Goal: Task Accomplishment & Management: Manage account settings

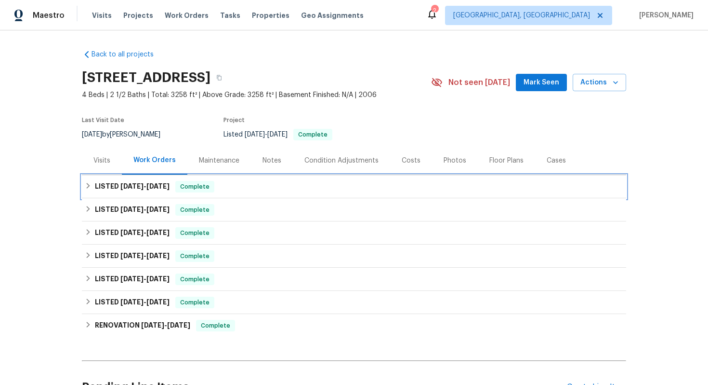
click at [239, 186] on div "LISTED [DATE] - [DATE] Complete" at bounding box center [354, 187] width 539 height 12
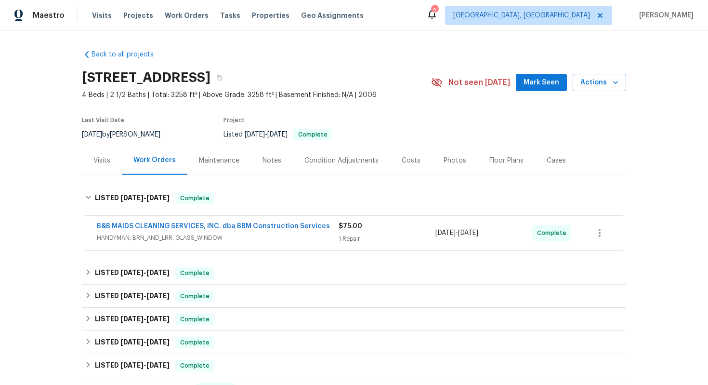
click at [292, 242] on div "B&B MAIDS CLEANING SERVICES, INC. dba BBM Construction Services HANDYMAN, BRN_A…" at bounding box center [218, 232] width 242 height 23
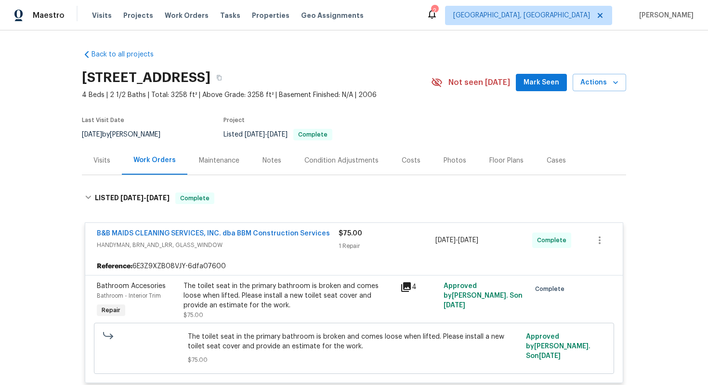
click at [292, 242] on span "HANDYMAN, BRN_AND_LRR, GLASS_WINDOW" at bounding box center [218, 245] width 242 height 10
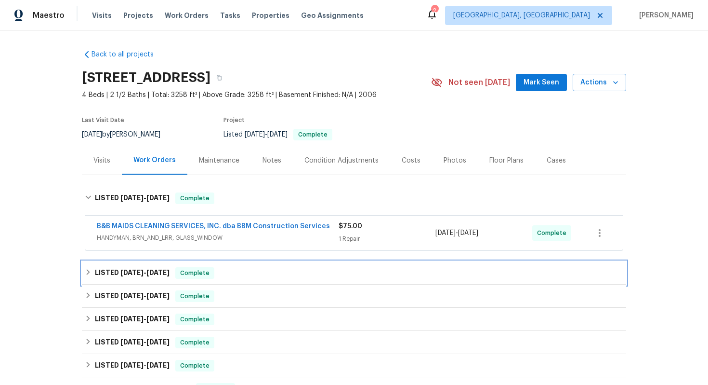
click at [280, 267] on div "LISTED 7/23/25 - 7/29/25 Complete" at bounding box center [354, 273] width 539 height 12
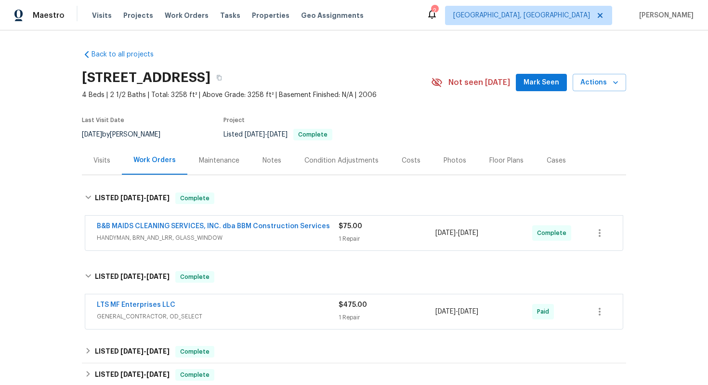
click at [265, 302] on div "LTS MF Enterprises LLC" at bounding box center [218, 306] width 242 height 12
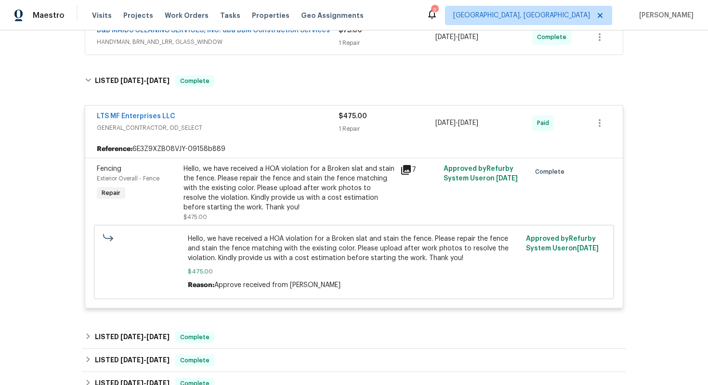
scroll to position [196, 0]
click at [247, 115] on div "LTS MF Enterprises LLC" at bounding box center [218, 117] width 242 height 12
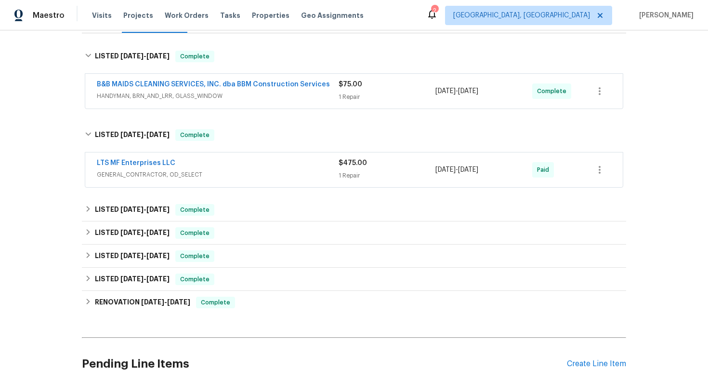
scroll to position [123, 0]
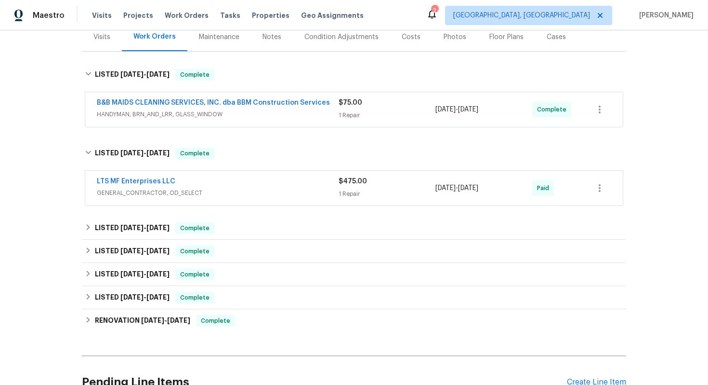
click at [230, 176] on div "LTS MF Enterprises LLC" at bounding box center [218, 182] width 242 height 12
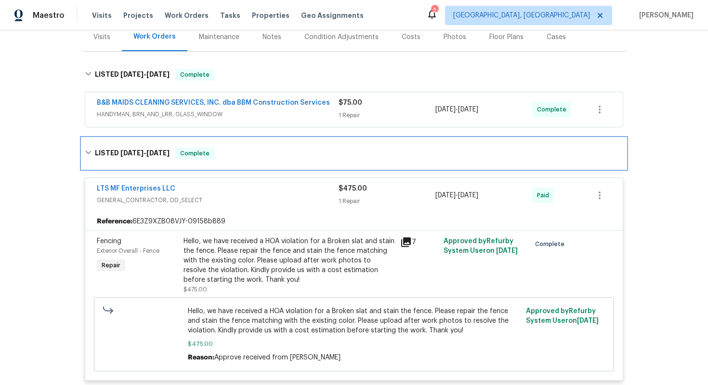
click at [235, 150] on div "LISTED 7/23/25 - 7/29/25 Complete" at bounding box center [354, 153] width 539 height 12
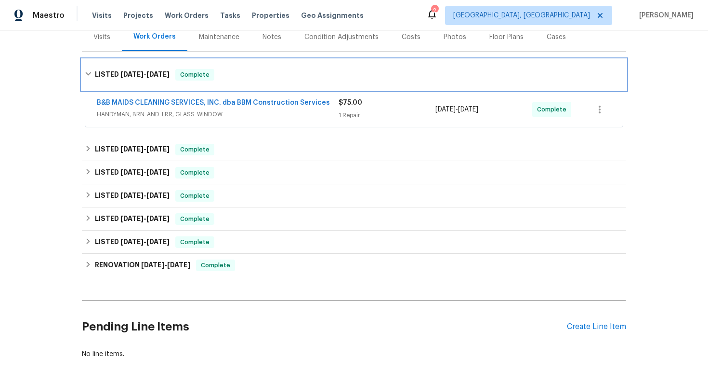
click at [275, 77] on div "LISTED 8/22/25 - 8/25/25 Complete" at bounding box center [354, 75] width 539 height 12
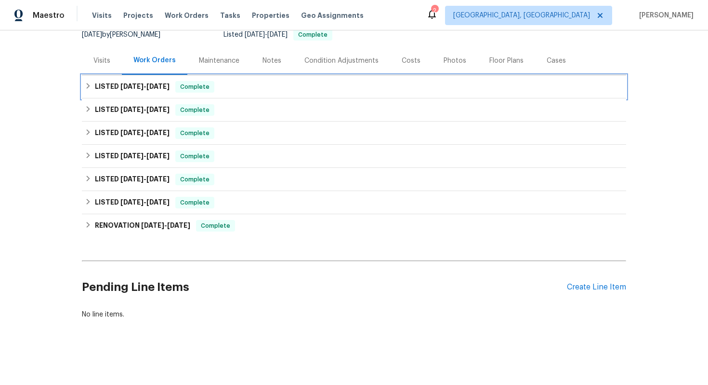
scroll to position [100, 0]
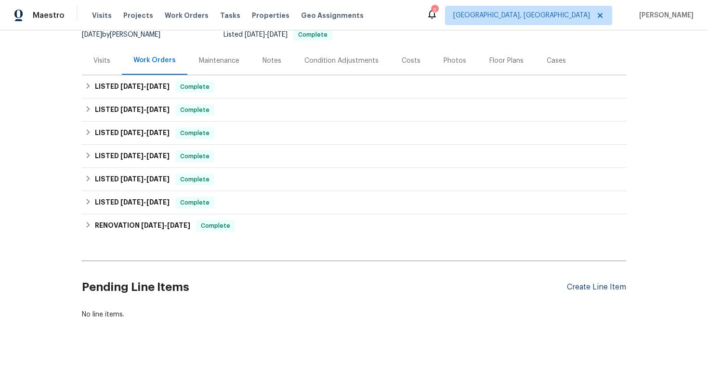
click at [596, 289] on div "Create Line Item" at bounding box center [596, 286] width 59 height 9
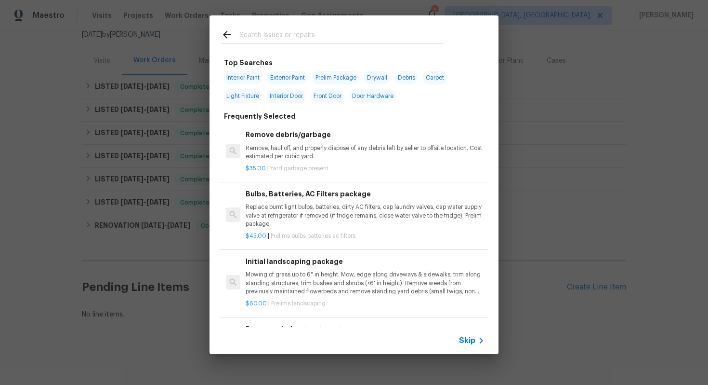
click at [464, 342] on span "Skip" at bounding box center [467, 340] width 16 height 10
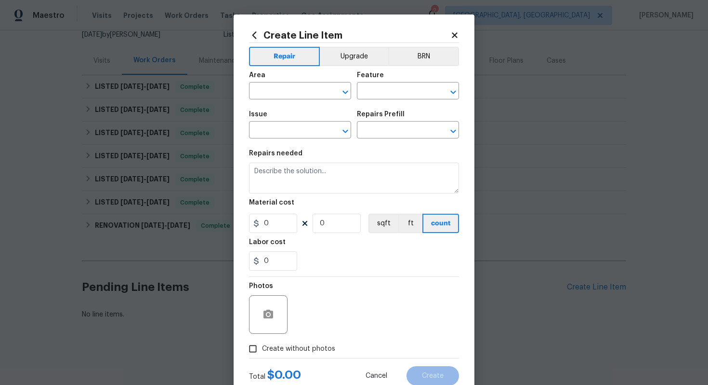
click at [291, 84] on div "Area" at bounding box center [300, 78] width 102 height 13
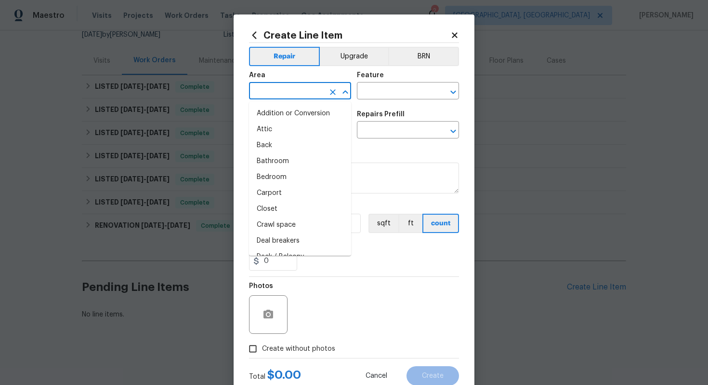
click at [287, 98] on input "text" at bounding box center [286, 91] width 75 height 15
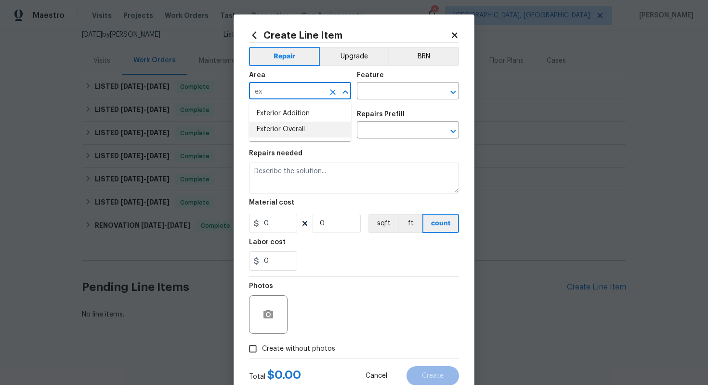
click at [288, 128] on li "Exterior Overall" at bounding box center [300, 129] width 102 height 16
type input "Exterior Overall"
click at [377, 91] on input "text" at bounding box center [394, 91] width 75 height 15
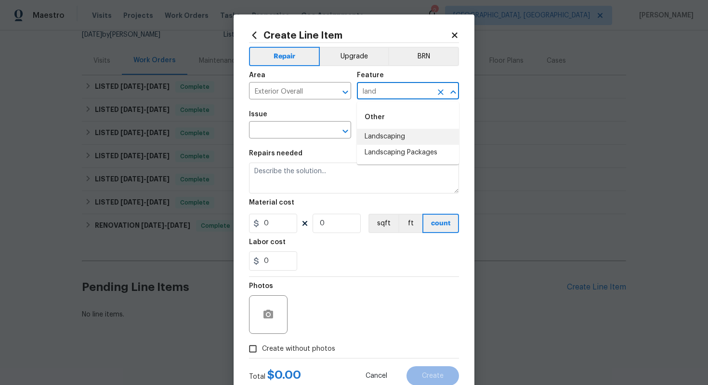
click at [381, 133] on li "Landscaping" at bounding box center [408, 137] width 102 height 16
type input "Landscaping"
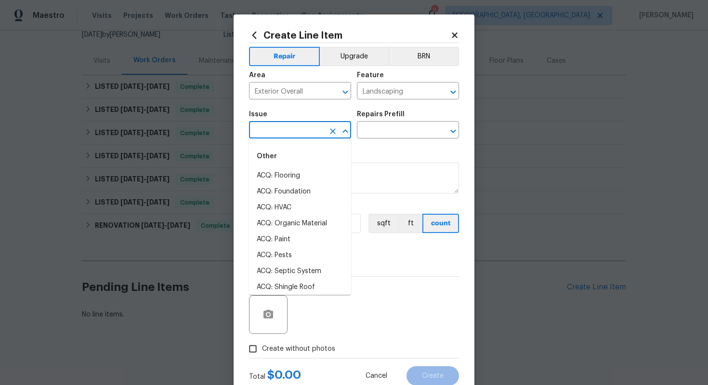
click at [287, 131] on input "text" at bounding box center [286, 130] width 75 height 15
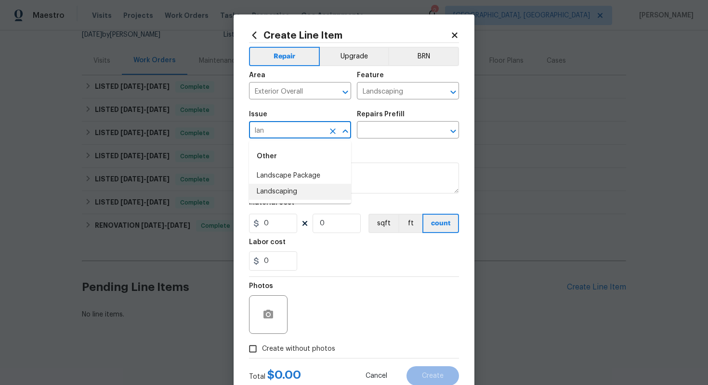
click at [281, 190] on li "Landscaping" at bounding box center [300, 192] width 102 height 16
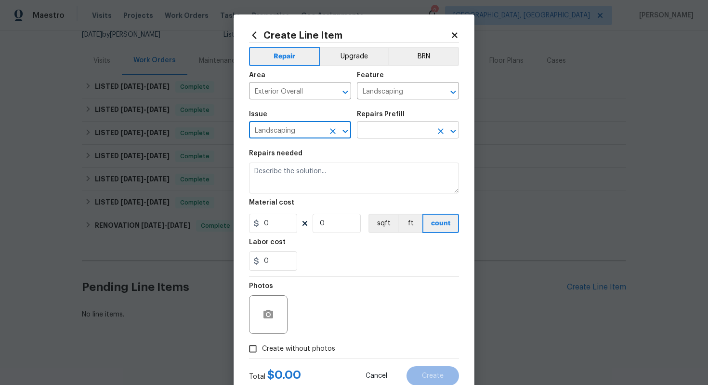
type input "Landscaping"
click at [386, 129] on input "text" at bounding box center [394, 130] width 75 height 15
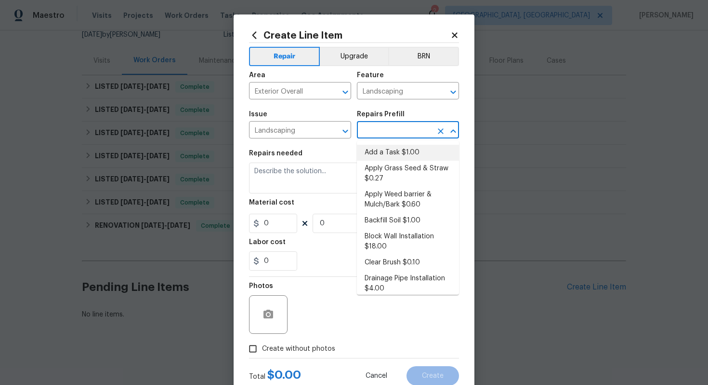
click at [381, 148] on li "Add a Task $1.00" at bounding box center [408, 153] width 102 height 16
type input "Add a Task $1.00"
type textarea "HPM to detail"
type input "1"
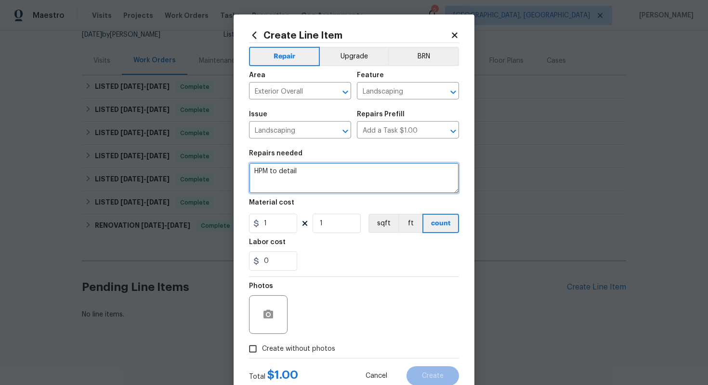
drag, startPoint x: 339, startPoint y: 175, endPoint x: 182, endPoint y: 146, distance: 159.2
click at [182, 146] on div "Create Line Item Repair Upgrade BRN Area Exterior Overall ​ Feature Landscaping…" at bounding box center [354, 192] width 708 height 385
paste textarea "Please remove and/or replace dead shrub(s)."
drag, startPoint x: 361, startPoint y: 172, endPoint x: 371, endPoint y: 172, distance: 9.6
click at [371, 172] on textarea "HOA violation: Please remove and/or replace dead shrub(s)." at bounding box center [354, 177] width 210 height 31
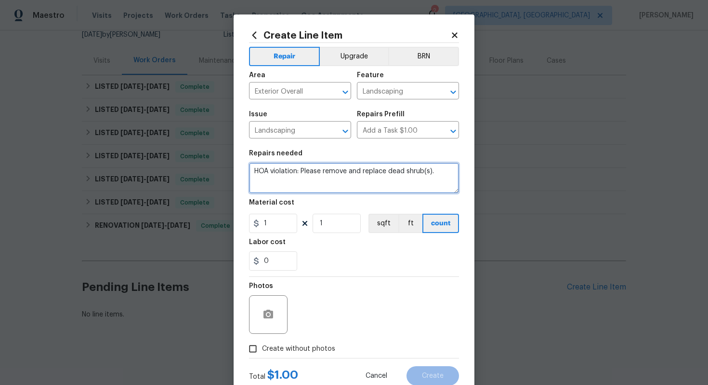
click at [436, 172] on textarea "HOA violation: Please remove and replace dead shrub(s)." at bounding box center [354, 177] width 210 height 31
drag, startPoint x: 327, startPoint y: 171, endPoint x: 303, endPoint y: 171, distance: 24.1
click at [303, 171] on textarea "HOA violation: Please remove and replace dead shrub(s)." at bounding box center [354, 177] width 210 height 31
click at [425, 173] on textarea "HOA violation: Remove and replace dead shrub(s)." at bounding box center [354, 177] width 210 height 31
click at [359, 178] on textarea "HOA violation: Remove and replace dead shrub(s). Please remove the dead shrubs …" at bounding box center [354, 177] width 210 height 31
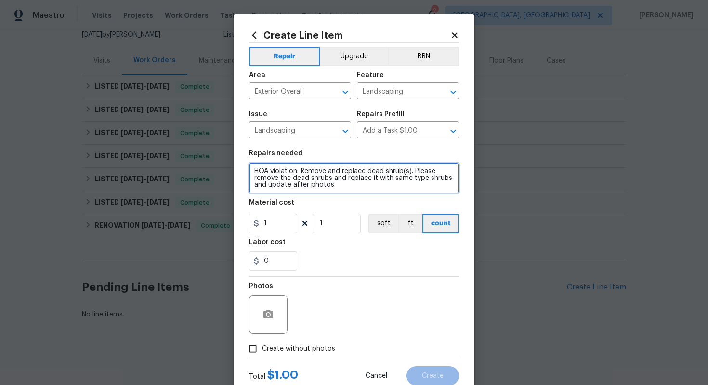
click at [365, 189] on textarea "HOA violation: Remove and replace dead shrub(s). Please remove the dead shrubs …" at bounding box center [354, 177] width 210 height 31
type textarea "HOA violation: Remove and replace dead shrub(s). Please remove the dead shrubs …"
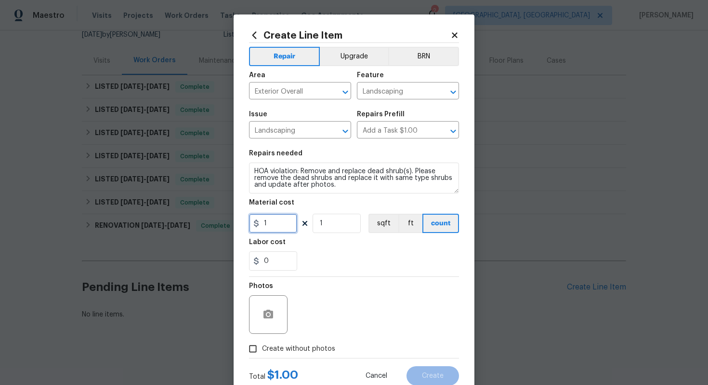
click at [288, 228] on input "1" at bounding box center [273, 222] width 48 height 19
type input "75"
click at [272, 332] on div at bounding box center [268, 314] width 39 height 39
click at [269, 314] on circle "button" at bounding box center [268, 314] width 3 height 3
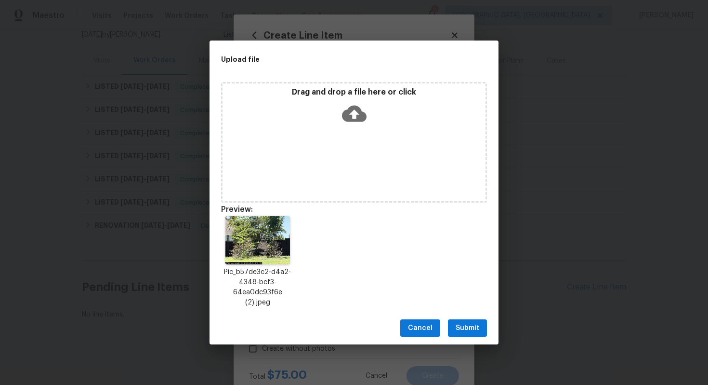
click at [476, 325] on span "Submit" at bounding box center [468, 328] width 24 height 12
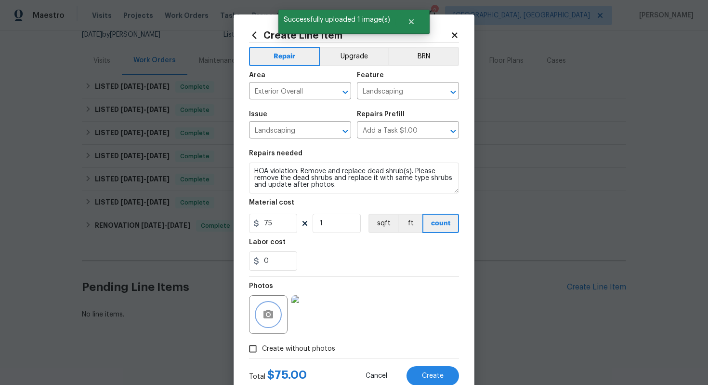
scroll to position [31, 0]
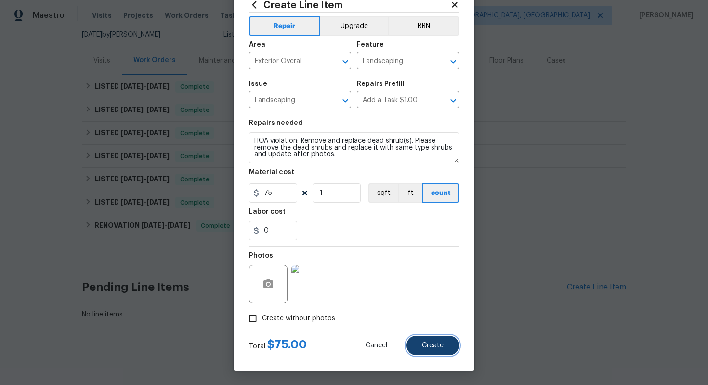
click at [443, 351] on button "Create" at bounding box center [433, 344] width 53 height 19
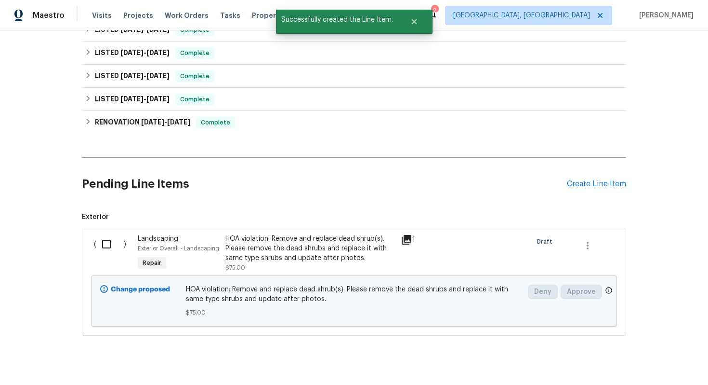
scroll to position [219, 0]
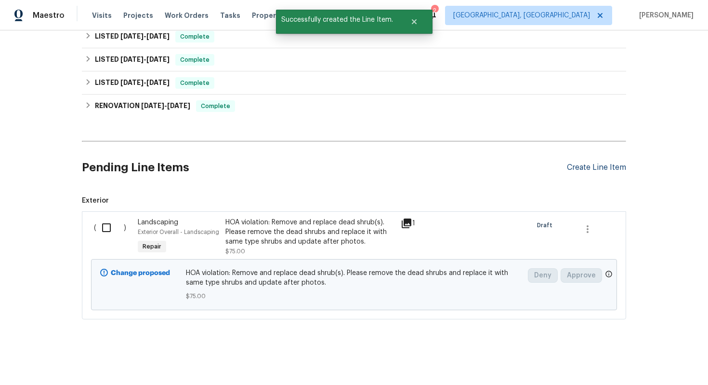
click at [584, 168] on div "Create Line Item" at bounding box center [596, 167] width 59 height 9
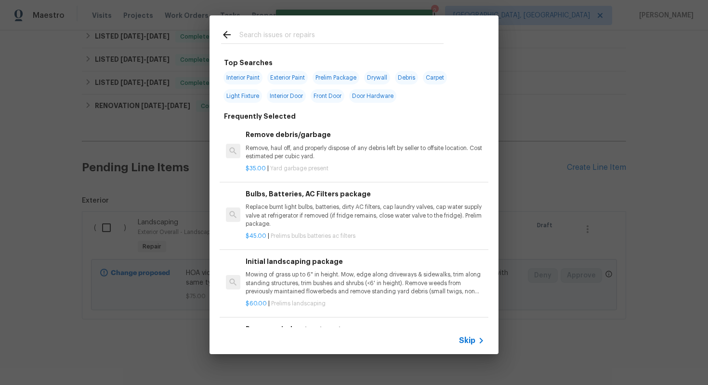
click at [467, 341] on span "Skip" at bounding box center [467, 340] width 16 height 10
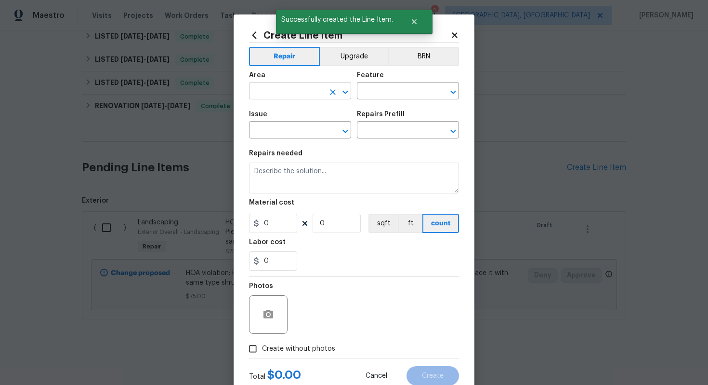
click at [293, 94] on input "text" at bounding box center [286, 91] width 75 height 15
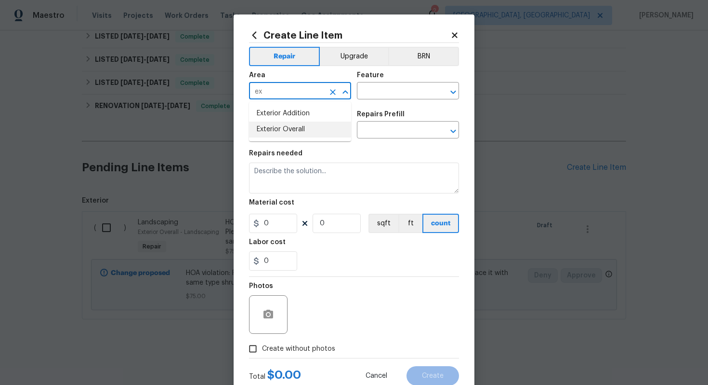
click at [282, 130] on li "Exterior Overall" at bounding box center [300, 129] width 102 height 16
type input "Exterior Overall"
click at [392, 91] on input "text" at bounding box center [394, 91] width 75 height 15
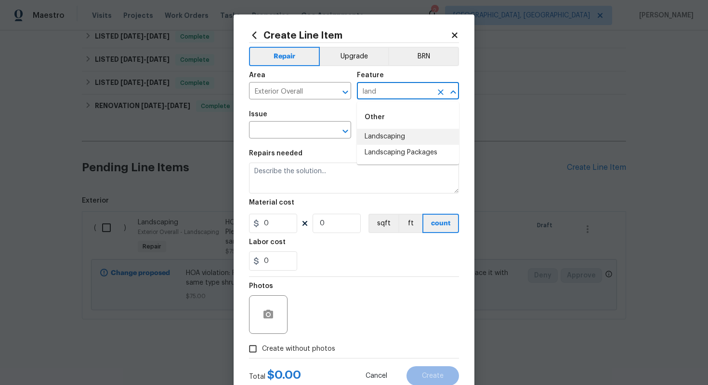
click at [386, 143] on li "Landscaping" at bounding box center [408, 137] width 102 height 16
type input "Landscaping"
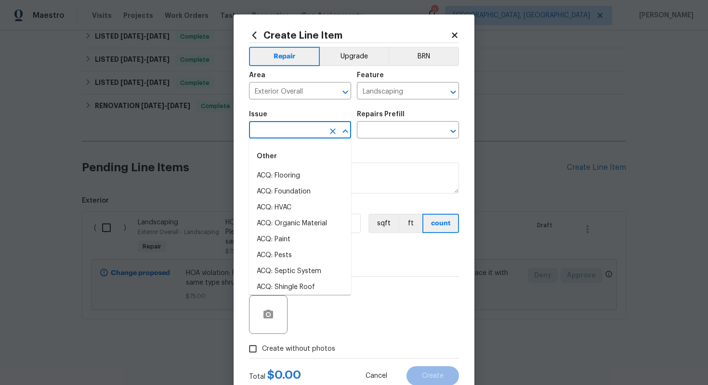
click at [305, 135] on input "text" at bounding box center [286, 130] width 75 height 15
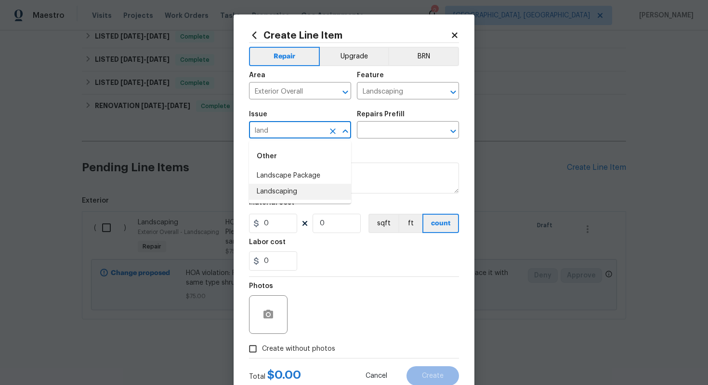
click at [286, 185] on li "Landscaping" at bounding box center [300, 192] width 102 height 16
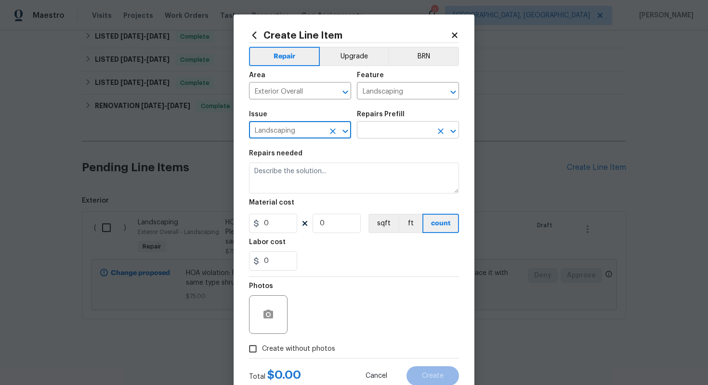
type input "Landscaping"
click at [372, 127] on input "text" at bounding box center [394, 130] width 75 height 15
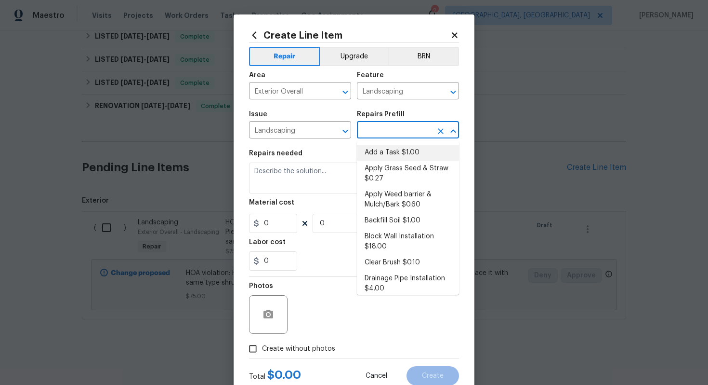
click at [374, 152] on li "Add a Task $1.00" at bounding box center [408, 153] width 102 height 16
type input "Add a Task $1.00"
type textarea "HPM to detail"
type input "1"
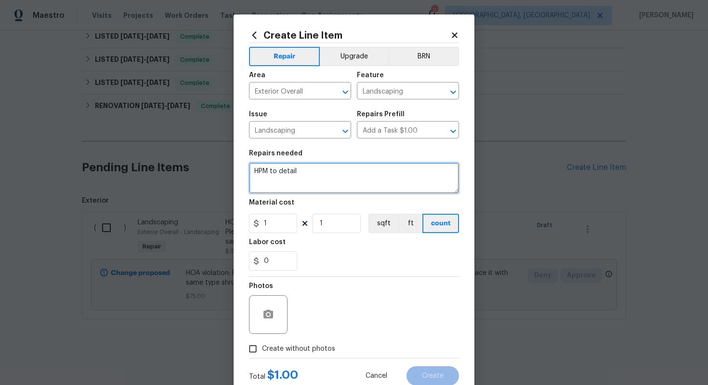
drag, startPoint x: 345, startPoint y: 182, endPoint x: 195, endPoint y: 132, distance: 158.5
click at [195, 132] on div "Create Line Item Repair Upgrade BRN Area Exterior Overall ​ Feature Landscaping…" at bounding box center [354, 192] width 708 height 385
paste textarea "remove all weeds/grass in landscape bed."
click at [304, 171] on textarea "HOA violation: remove all weeds/grass in landscape bed." at bounding box center [354, 177] width 210 height 31
click at [439, 171] on textarea "HOA violation: Remove all weeds/grass in landscape bed." at bounding box center [354, 177] width 210 height 31
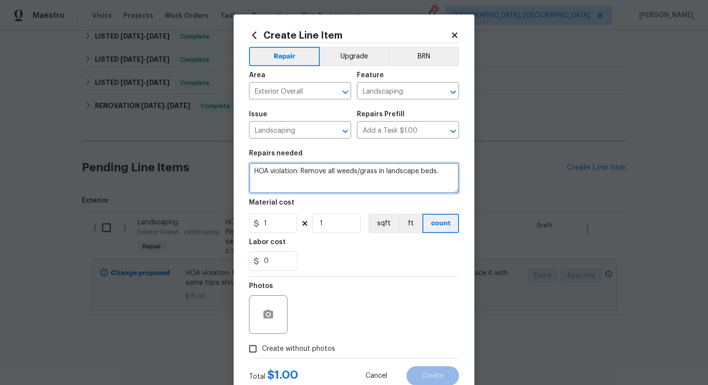
drag, startPoint x: 302, startPoint y: 171, endPoint x: 438, endPoint y: 174, distance: 135.9
click at [438, 174] on textarea "HOA violation: Remove all weeds/grass in landscape beds." at bounding box center [354, 177] width 210 height 31
paste textarea "Please remove all weeds/grass in landscape bed."
type textarea "HOA violation: Please remove all weeds/grass in landscape bed and update after …"
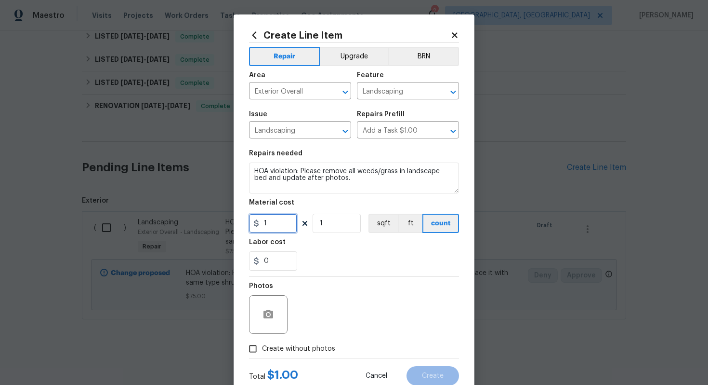
click at [282, 224] on input "1" at bounding box center [273, 222] width 48 height 19
type input "75"
click at [273, 315] on icon "button" at bounding box center [269, 313] width 10 height 9
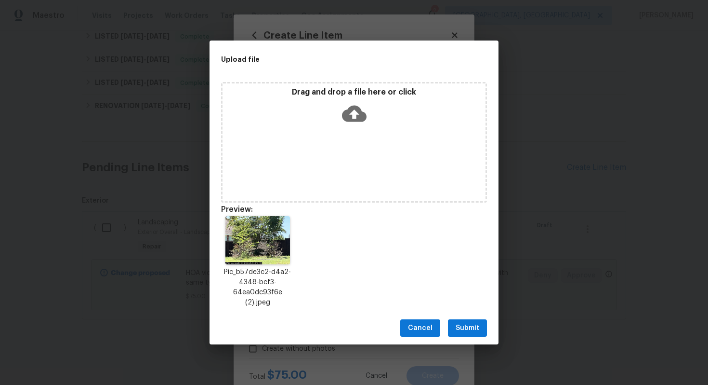
click at [480, 321] on button "Submit" at bounding box center [467, 328] width 39 height 18
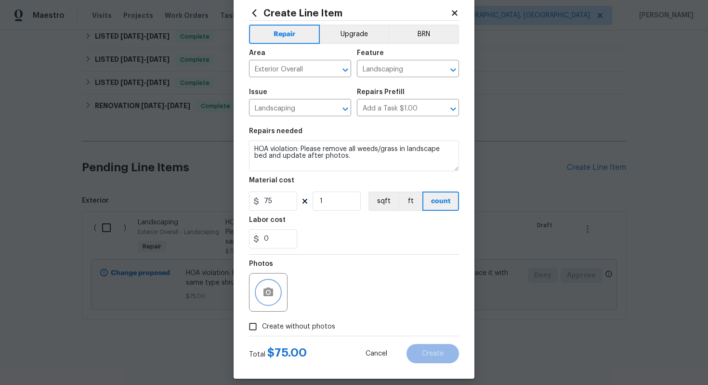
scroll to position [31, 0]
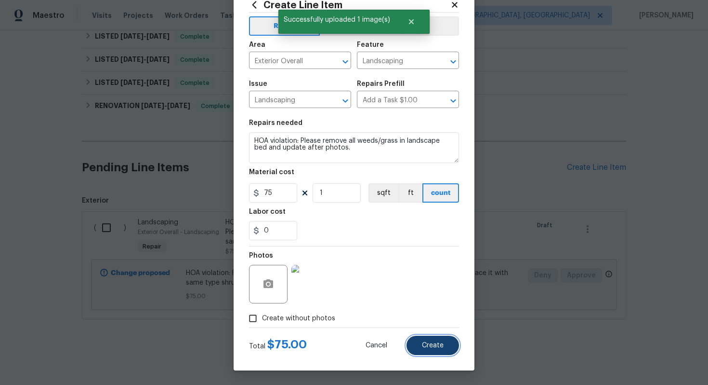
click at [442, 349] on button "Create" at bounding box center [433, 344] width 53 height 19
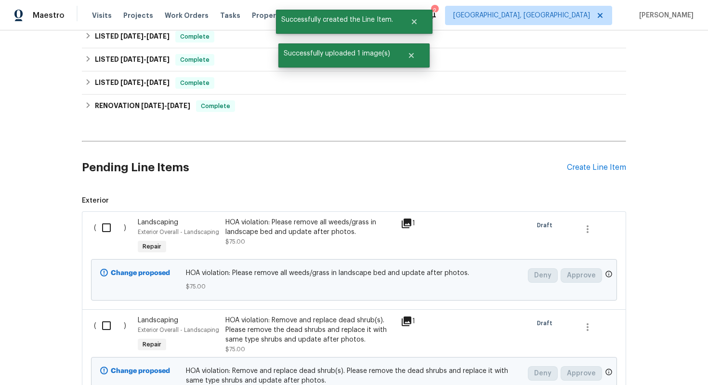
scroll to position [318, 0]
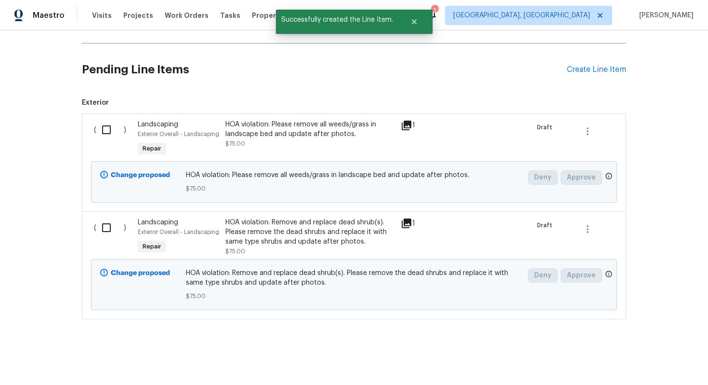
click at [108, 131] on input "checkbox" at bounding box center [109, 129] width 27 height 20
checkbox input "true"
click at [104, 228] on input "checkbox" at bounding box center [109, 227] width 27 height 20
checkbox input "true"
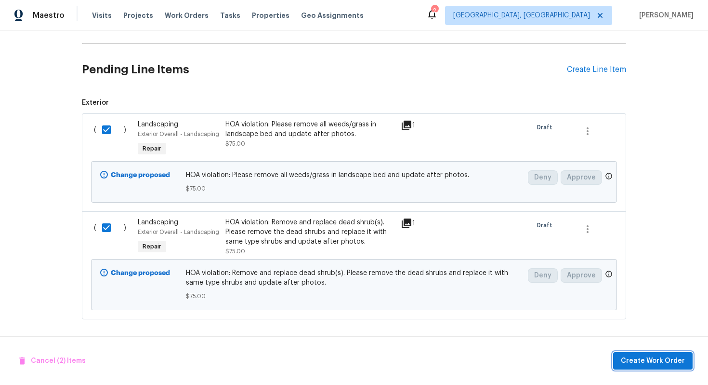
click at [647, 361] on span "Create Work Order" at bounding box center [653, 361] width 64 height 12
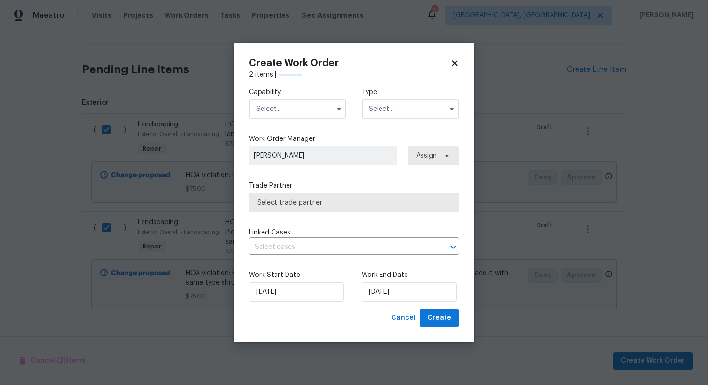
checkbox input "false"
click at [299, 105] on input "text" at bounding box center [297, 108] width 97 height 19
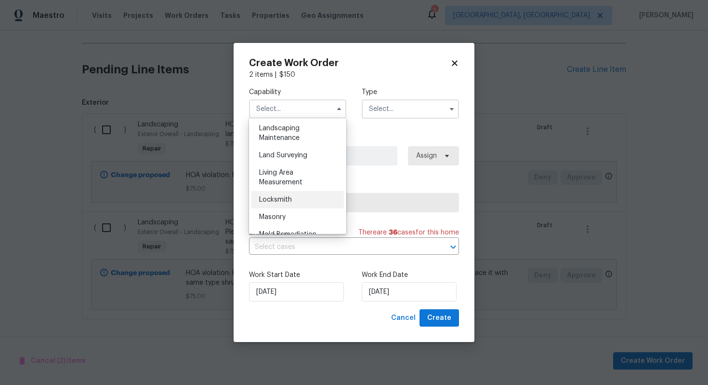
scroll to position [628, 0]
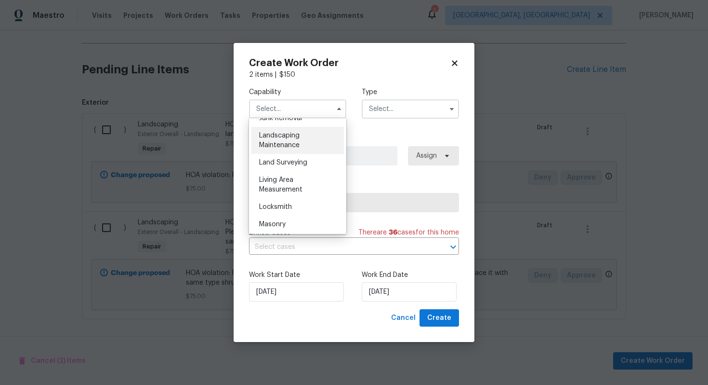
click at [298, 147] on span "Landscaping Maintenance" at bounding box center [279, 140] width 40 height 16
type input "Landscaping Maintenance"
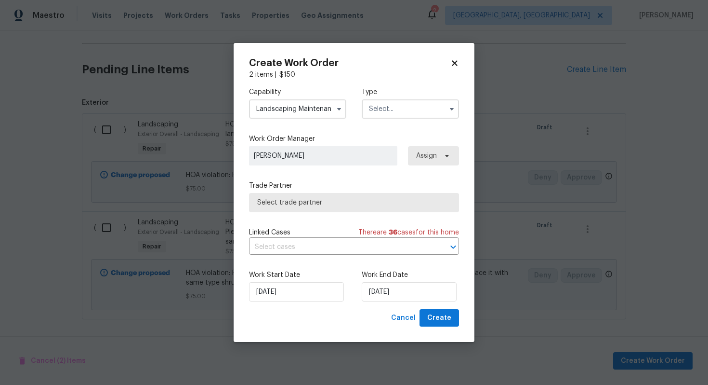
click at [401, 116] on input "text" at bounding box center [410, 108] width 97 height 19
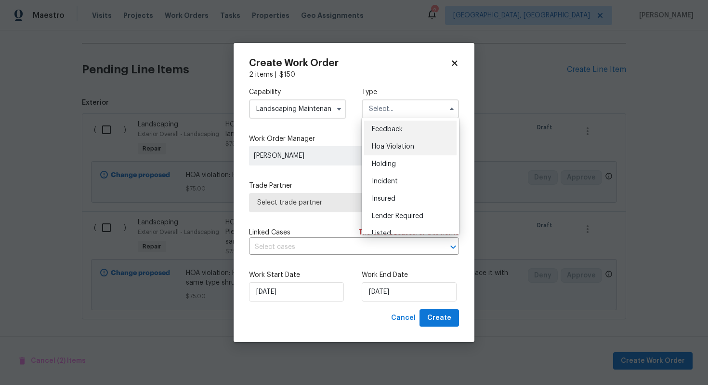
click at [386, 149] on span "Hoa Violation" at bounding box center [393, 146] width 42 height 7
type input "Hoa Violation"
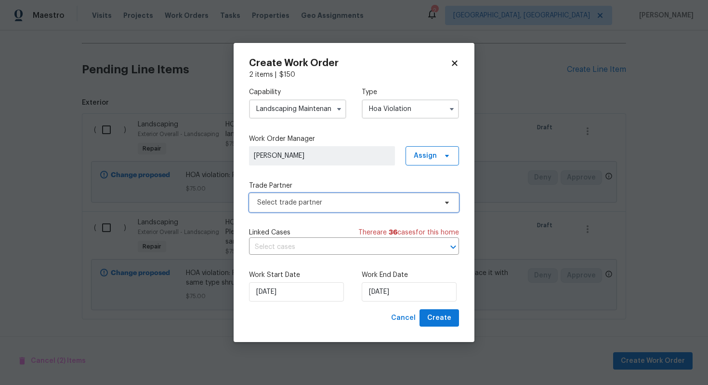
click at [334, 193] on span "Select trade partner" at bounding box center [354, 202] width 210 height 19
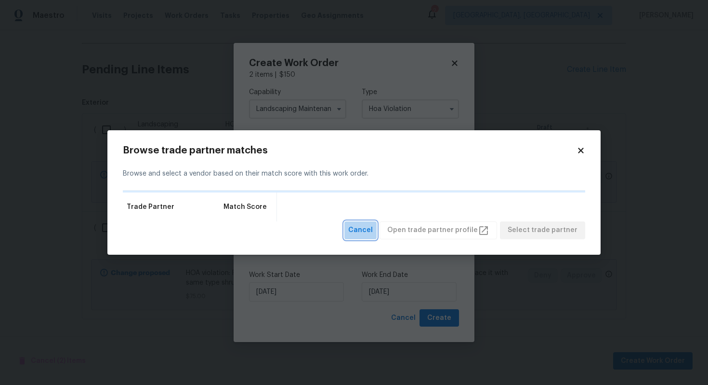
click at [369, 236] on span "Cancel" at bounding box center [360, 230] width 25 height 12
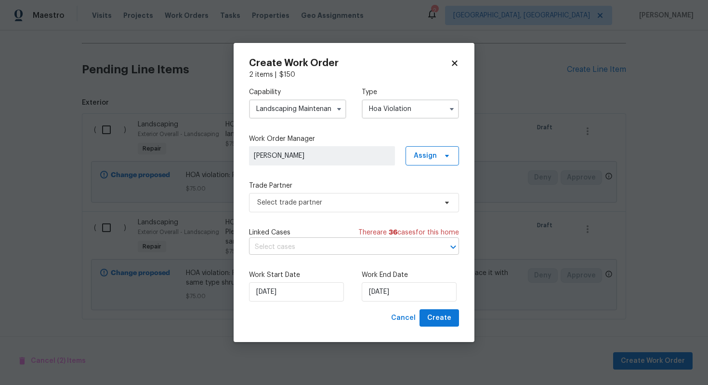
click at [318, 239] on input "text" at bounding box center [340, 246] width 183 height 15
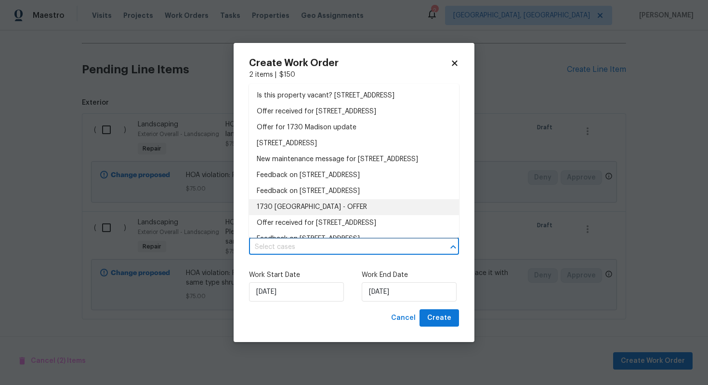
click at [321, 275] on label "Work Start Date" at bounding box center [297, 275] width 97 height 10
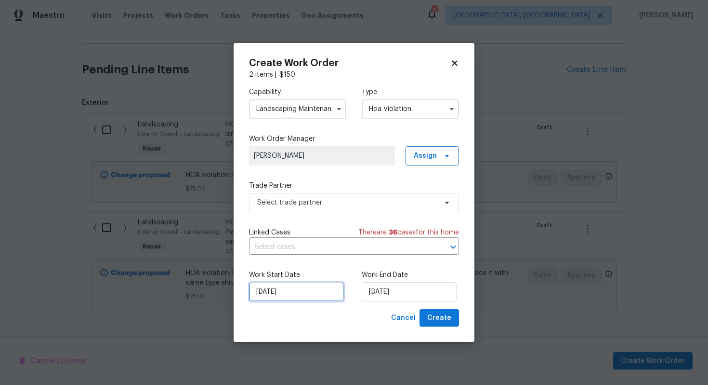
click at [303, 295] on input "04/09/2025" at bounding box center [296, 291] width 95 height 19
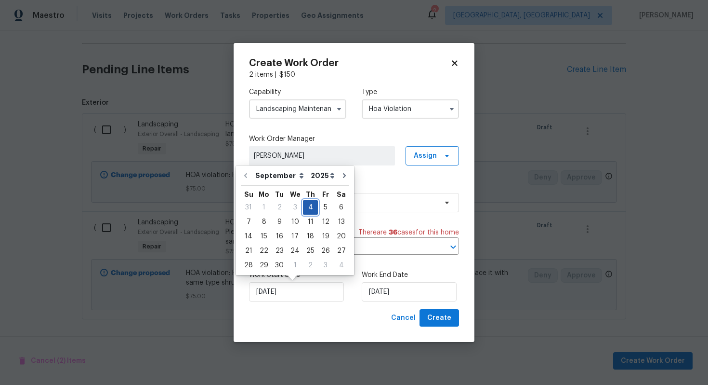
click at [312, 206] on div "4" at bounding box center [310, 206] width 15 height 13
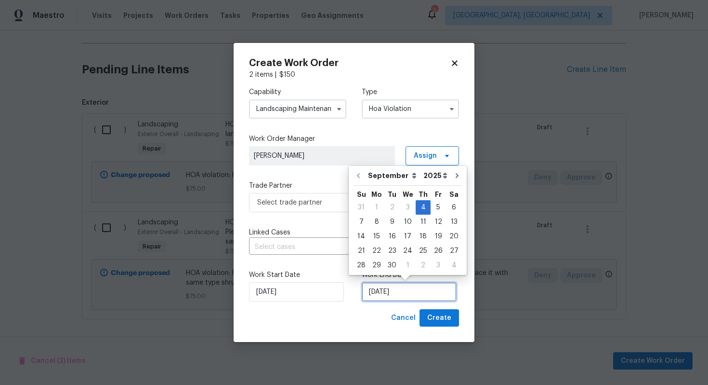
click at [402, 293] on input "04/09/2025" at bounding box center [409, 291] width 95 height 19
click at [378, 222] on div "8" at bounding box center [376, 221] width 15 height 13
type input "08/09/2025"
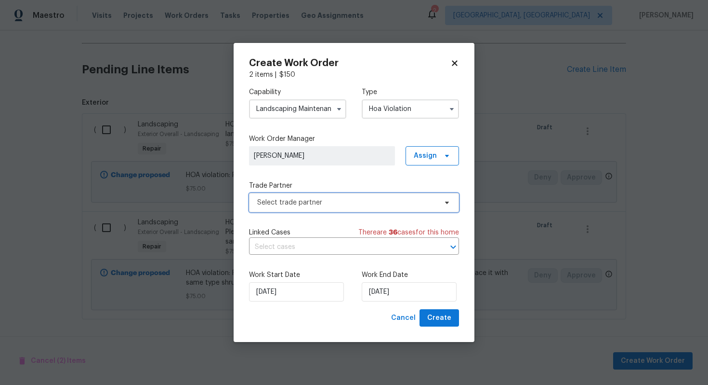
click at [356, 202] on span "Select trade partner" at bounding box center [347, 203] width 180 height 10
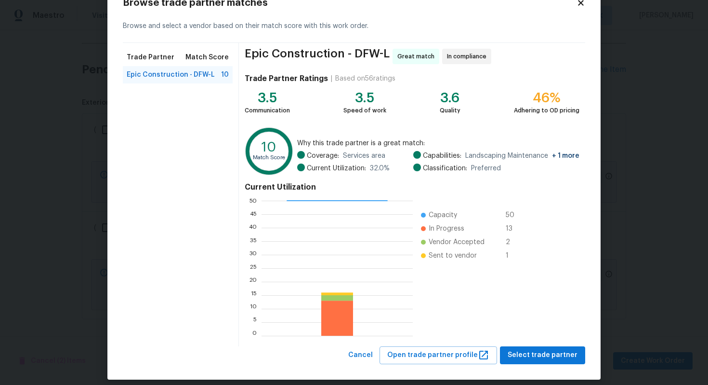
scroll to position [40, 0]
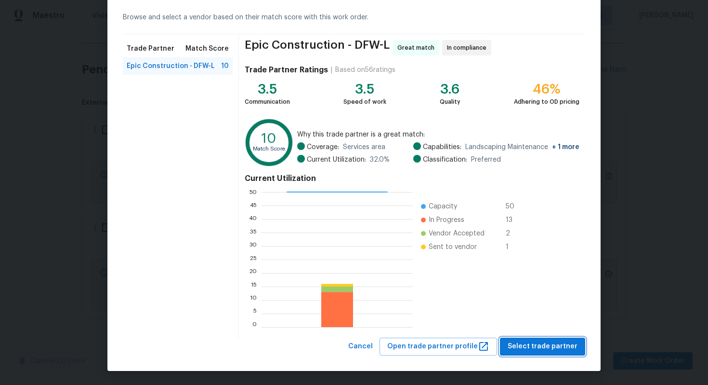
click at [531, 341] on span "Select trade partner" at bounding box center [543, 346] width 70 height 12
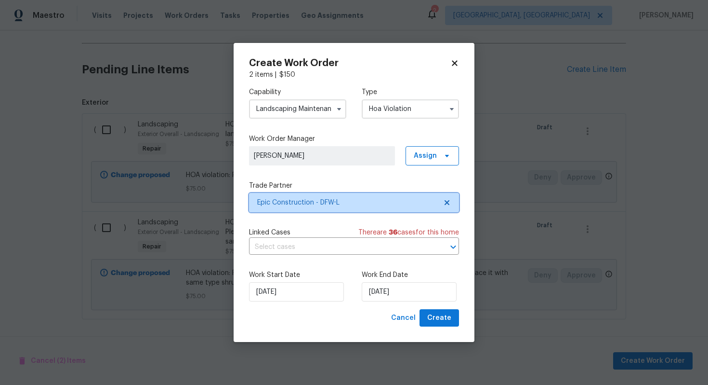
scroll to position [0, 0]
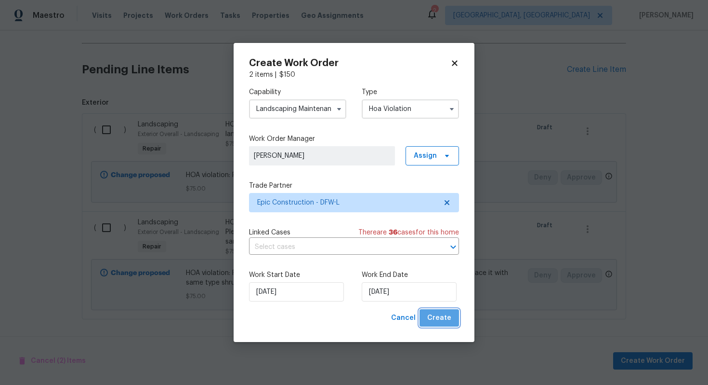
click at [444, 322] on span "Create" at bounding box center [439, 318] width 24 height 12
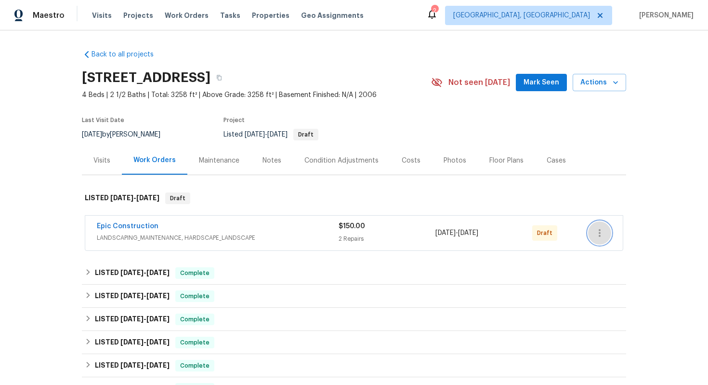
click at [590, 232] on button "button" at bounding box center [599, 232] width 23 height 23
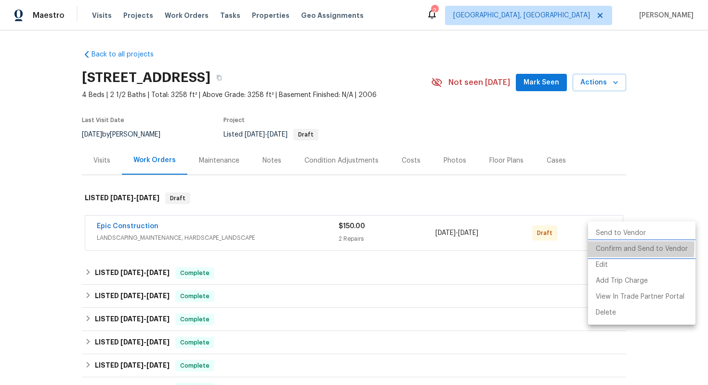
click at [596, 246] on li "Confirm and Send to Vendor" at bounding box center [641, 249] width 107 height 16
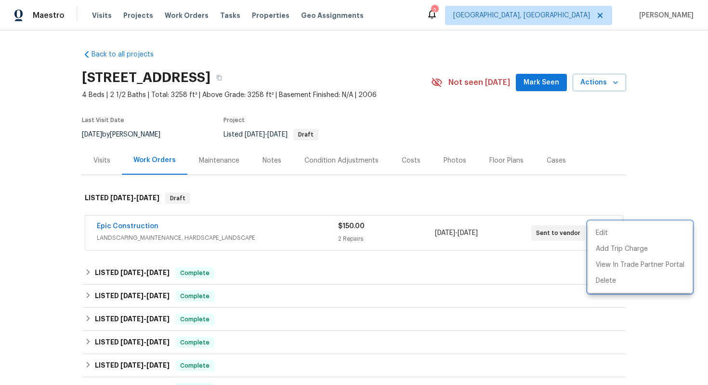
click at [131, 223] on div at bounding box center [354, 192] width 708 height 385
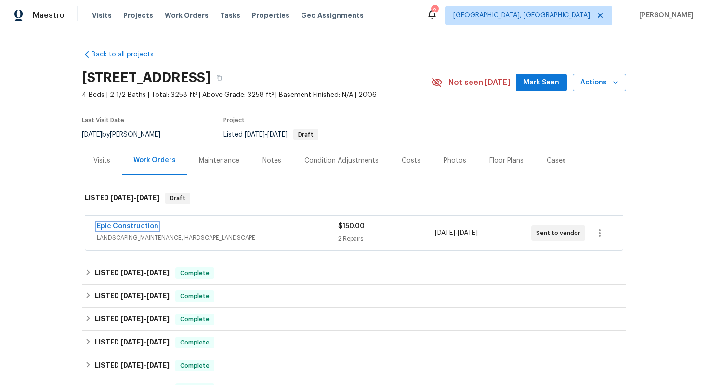
click at [129, 226] on link "Epic Construction" at bounding box center [128, 226] width 62 height 7
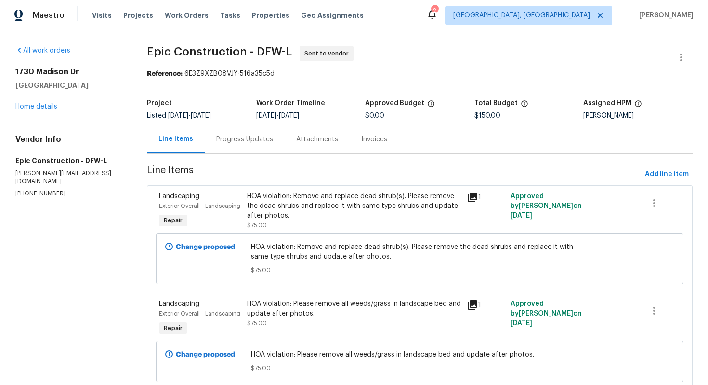
click at [246, 139] on div "Progress Updates" at bounding box center [244, 139] width 57 height 10
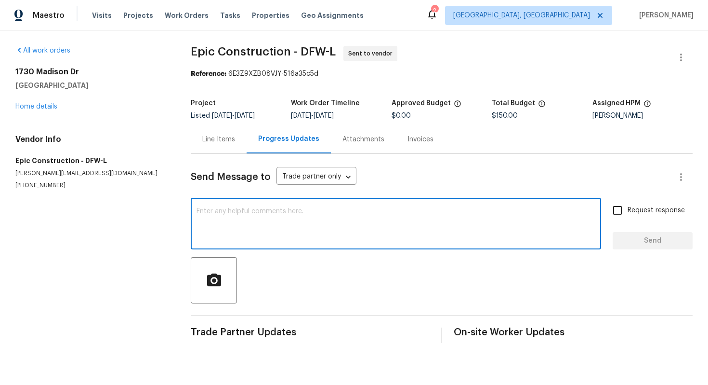
click at [232, 234] on textarea at bounding box center [396, 225] width 399 height 34
paste textarea "This property is set to close, so we kindly ask if you could prioritize this. T…"
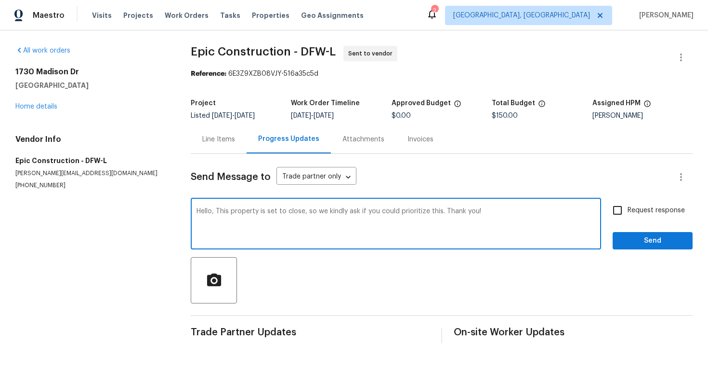
type textarea "Hello, This property is set to close, so we kindly ask if you could prioritize …"
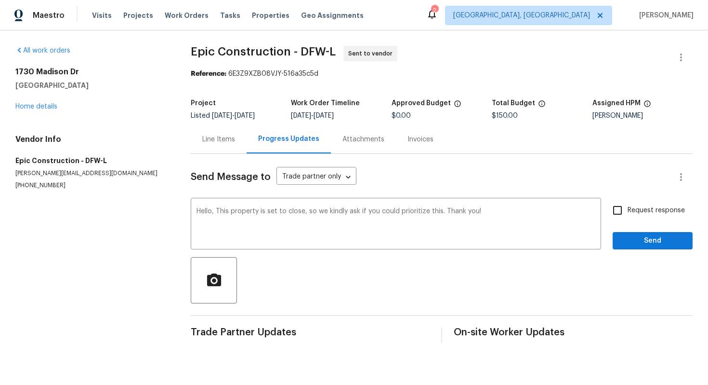
click at [631, 209] on span "Request response" at bounding box center [656, 210] width 57 height 10
click at [628, 209] on input "Request response" at bounding box center [618, 210] width 20 height 20
checkbox input "true"
click at [637, 246] on span "Send" at bounding box center [653, 241] width 65 height 12
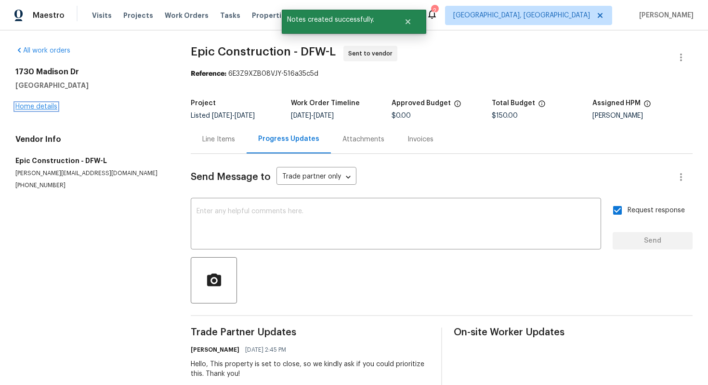
click at [29, 107] on link "Home details" at bounding box center [36, 106] width 42 height 7
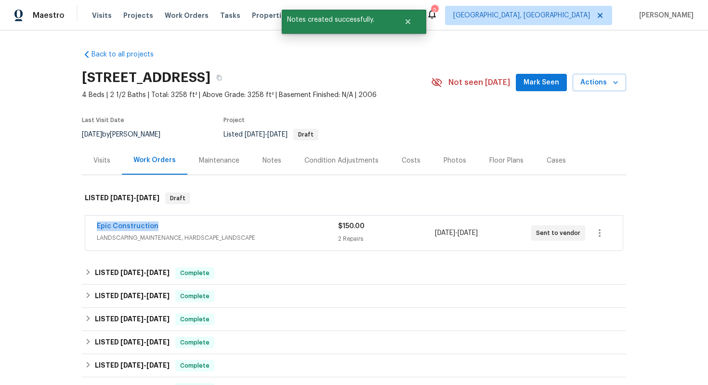
drag, startPoint x: 165, startPoint y: 226, endPoint x: 96, endPoint y: 223, distance: 68.5
click at [96, 223] on div "Epic Construction LANDSCAPING_MAINTENANCE, HARDSCAPE_LANDSCAPE $150.00 2 Repair…" at bounding box center [354, 232] width 538 height 35
copy link "Epic Construction"
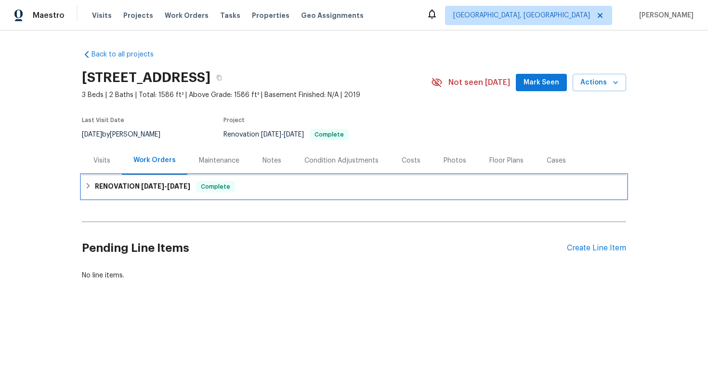
click at [328, 196] on div "RENOVATION 7/8/25 - 7/14/25 Complete" at bounding box center [354, 186] width 544 height 23
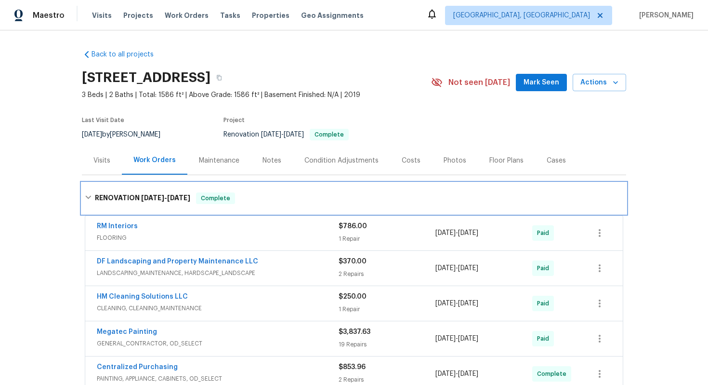
click at [299, 195] on div "RENOVATION 7/8/25 - 7/14/25 Complete" at bounding box center [354, 198] width 539 height 12
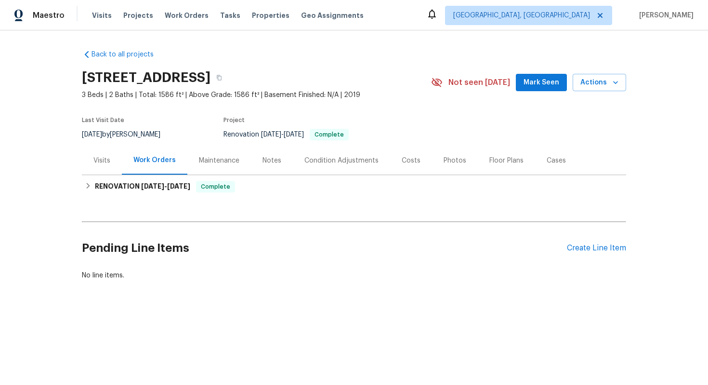
click at [600, 256] on div "Pending Line Items Create Line Item" at bounding box center [354, 247] width 544 height 45
click at [600, 252] on div "Create Line Item" at bounding box center [596, 247] width 59 height 9
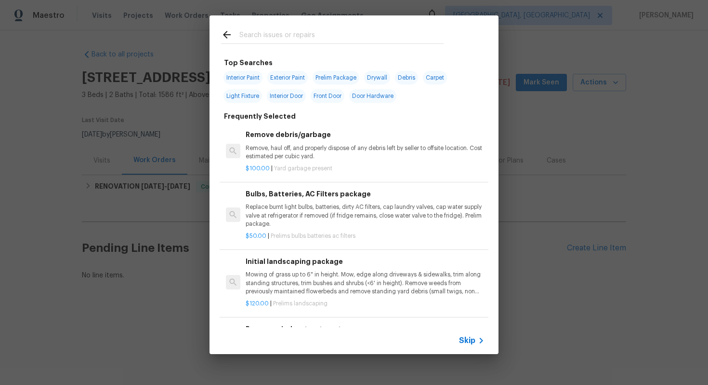
click at [465, 344] on span "Skip" at bounding box center [467, 340] width 16 height 10
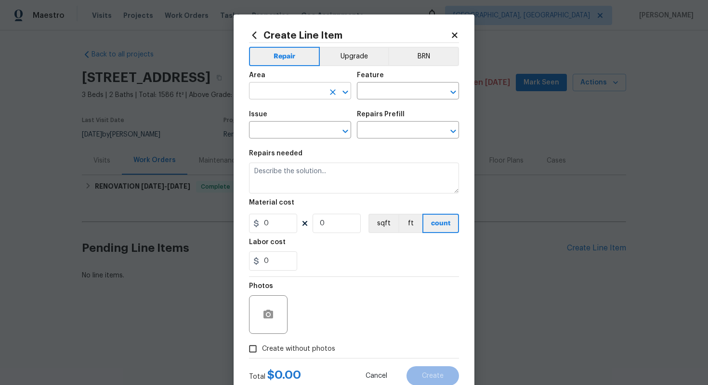
click at [274, 95] on input "text" at bounding box center [286, 91] width 75 height 15
click at [269, 123] on li "Exterior Overall" at bounding box center [300, 129] width 102 height 16
type input "Exterior Overall"
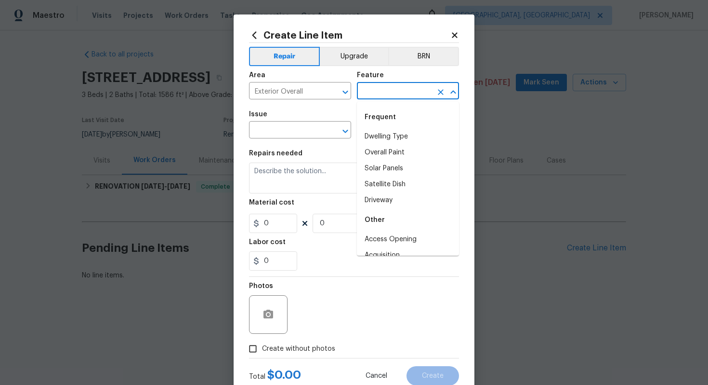
click at [386, 85] on input "text" at bounding box center [394, 91] width 75 height 15
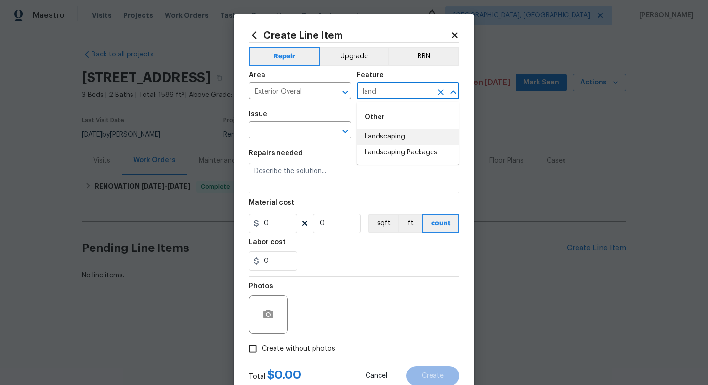
click at [372, 132] on li "Landscaping" at bounding box center [408, 137] width 102 height 16
type input "Landscaping"
click at [279, 136] on input "text" at bounding box center [286, 130] width 75 height 15
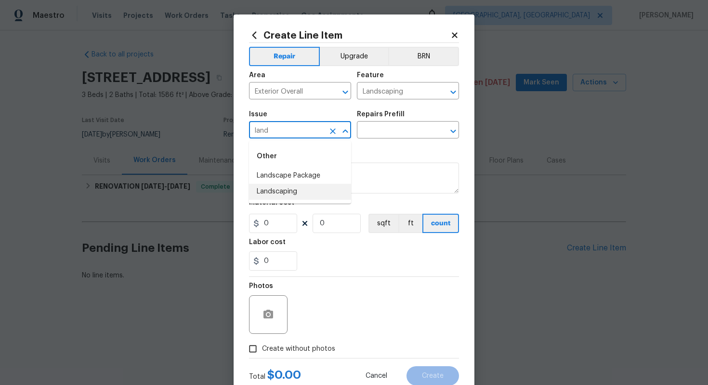
click at [291, 195] on li "Landscaping" at bounding box center [300, 192] width 102 height 16
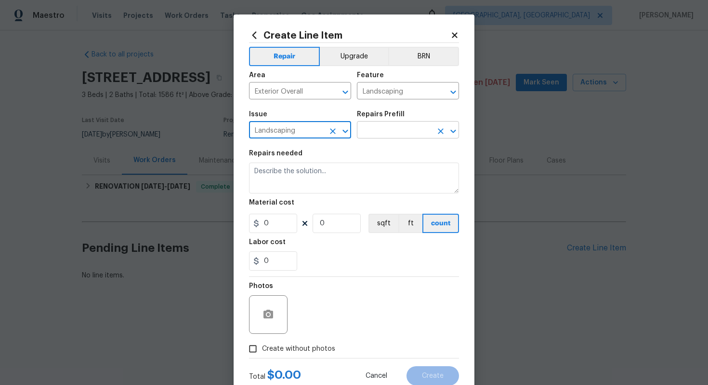
type input "Landscaping"
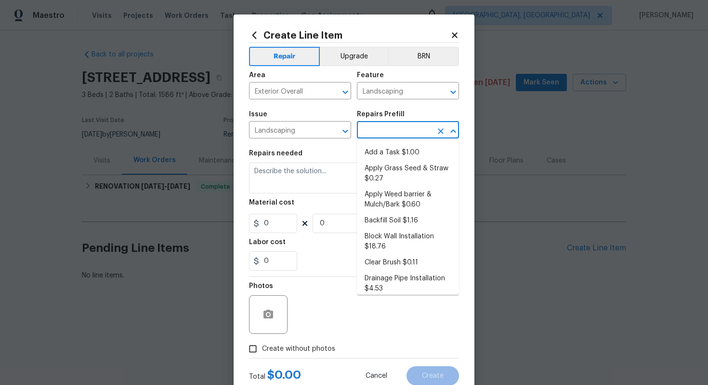
click at [385, 135] on input "text" at bounding box center [394, 130] width 75 height 15
click at [385, 154] on li "Add a Task $1.00" at bounding box center [408, 153] width 102 height 16
type input "Add a Task $1.00"
type textarea "HPM to detail"
type input "1"
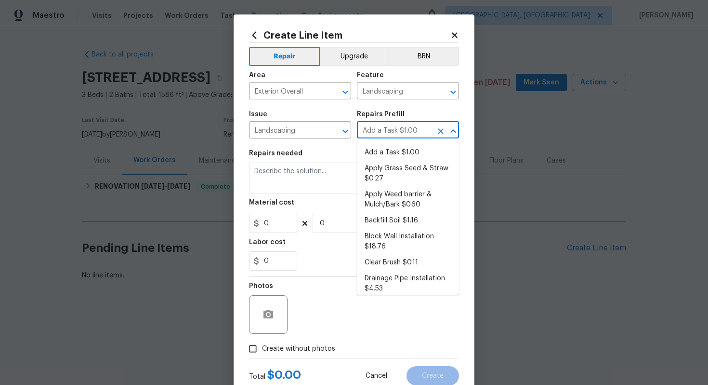
type input "1"
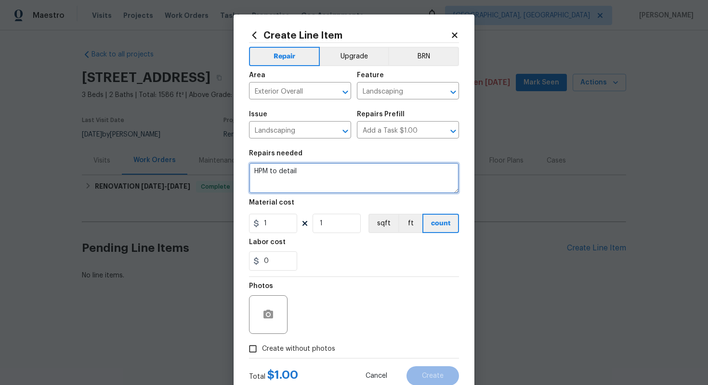
drag, startPoint x: 358, startPoint y: 179, endPoint x: 204, endPoint y: 121, distance: 164.5
click at [207, 127] on div "Create Line Item Repair Upgrade BRN Area Exterior Overall ​ Feature Landscaping…" at bounding box center [354, 192] width 708 height 385
paste textarea "Please remove broken branches from the tree"
type textarea "HOA violation: Please remove broken branches from the tree and update after pho…"
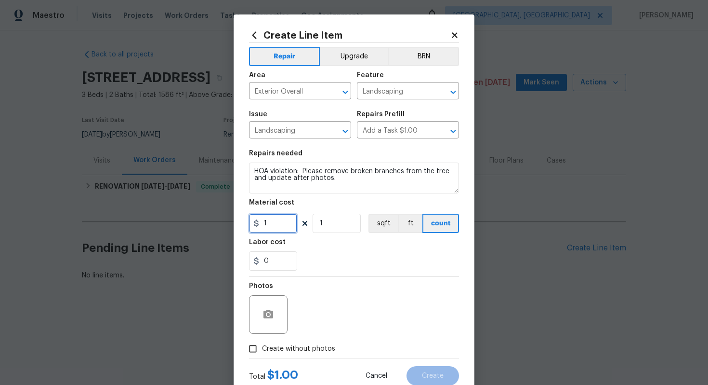
click at [271, 229] on input "1" at bounding box center [273, 222] width 48 height 19
type input "75"
click at [263, 312] on icon "button" at bounding box center [269, 314] width 12 height 12
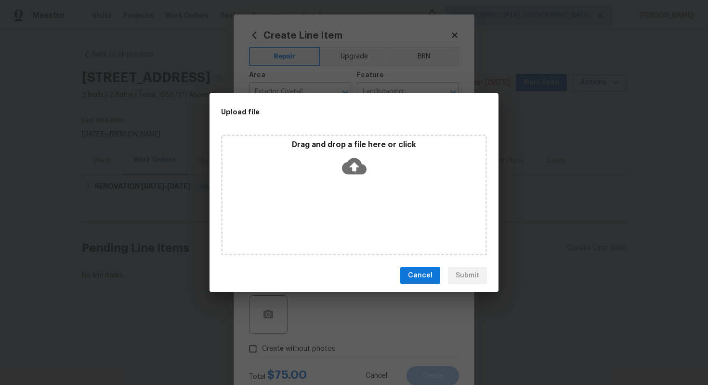
click at [339, 179] on div "Drag and drop a file here or click" at bounding box center [354, 160] width 263 height 41
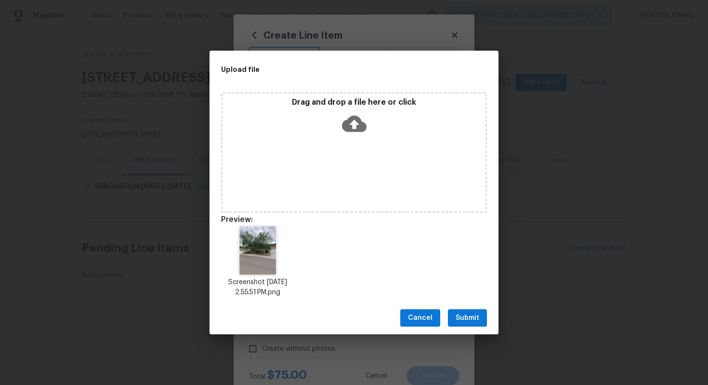
click at [475, 318] on span "Submit" at bounding box center [468, 318] width 24 height 12
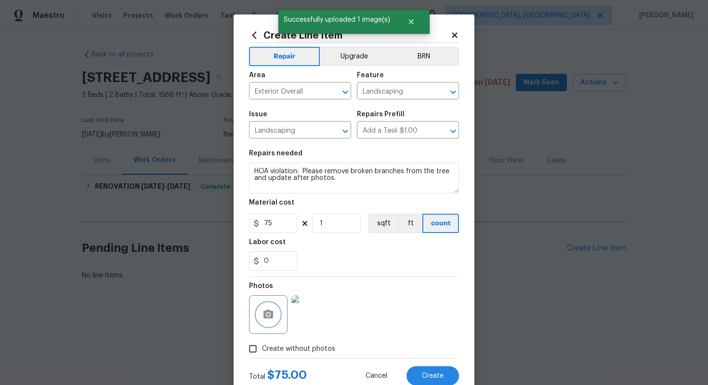
scroll to position [31, 0]
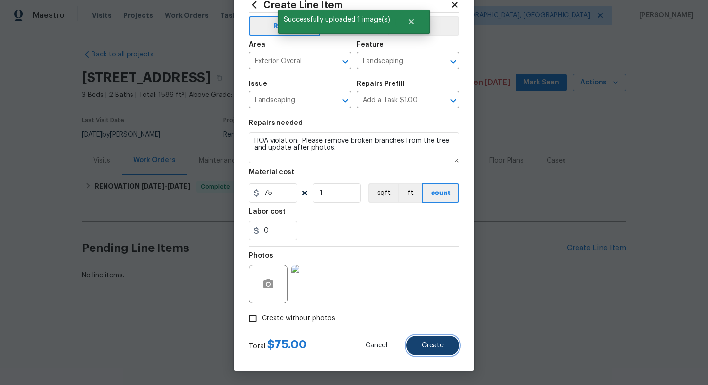
click at [438, 345] on span "Create" at bounding box center [433, 345] width 22 height 7
type input "0"
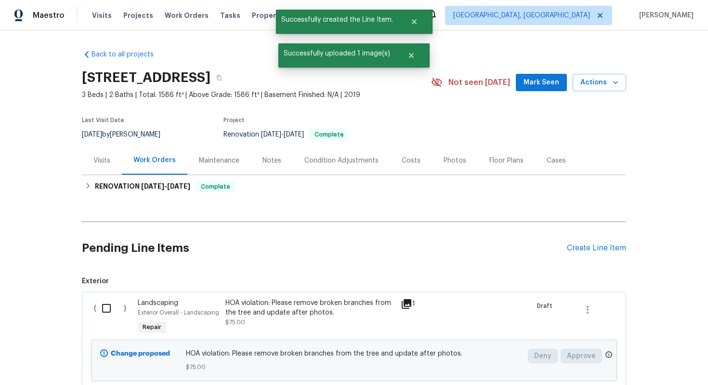
scroll to position [71, 0]
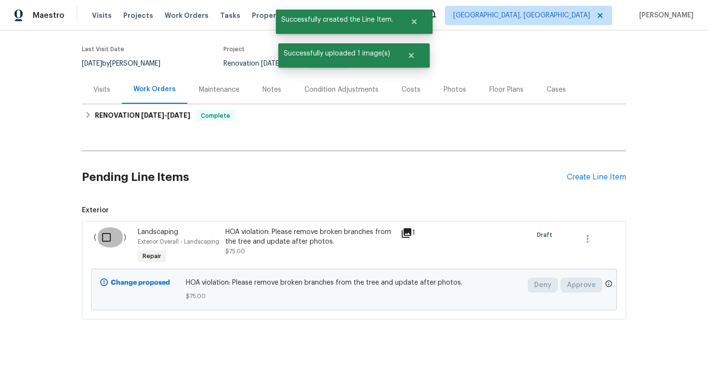
click at [109, 236] on input "checkbox" at bounding box center [109, 237] width 27 height 20
checkbox input "true"
click at [647, 361] on span "Create Work Order" at bounding box center [653, 361] width 64 height 12
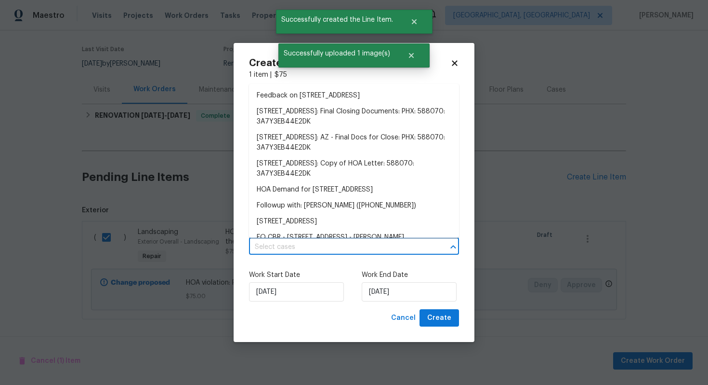
click at [308, 242] on input "text" at bounding box center [340, 246] width 183 height 15
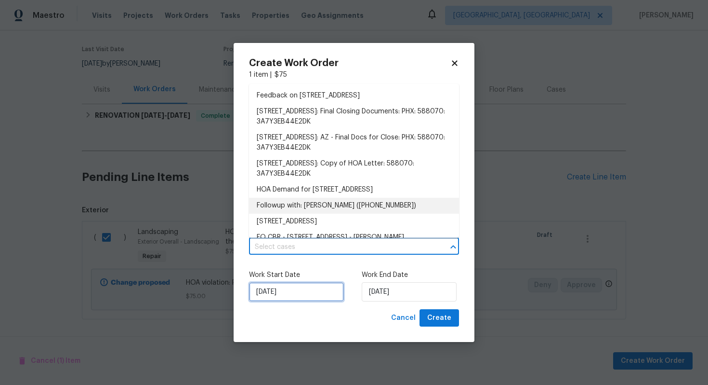
click at [300, 293] on input "04/09/2025" at bounding box center [296, 291] width 95 height 19
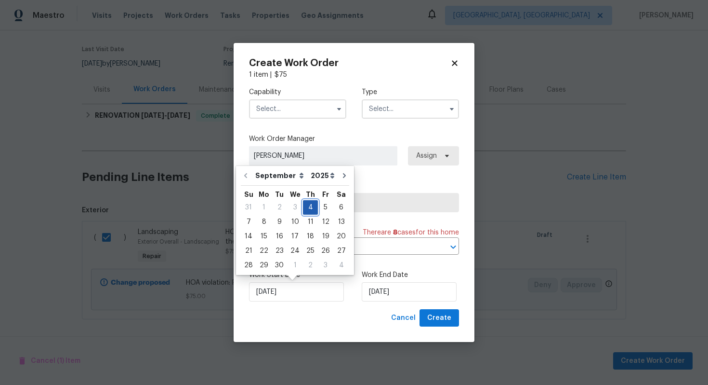
click at [310, 207] on div "4" at bounding box center [310, 206] width 15 height 13
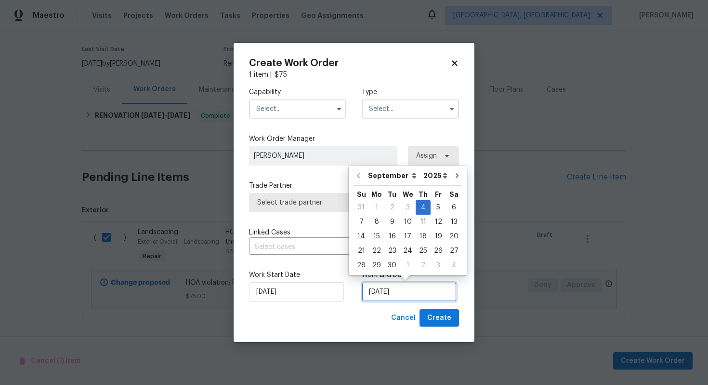
click at [385, 297] on input "04/09/2025" at bounding box center [409, 291] width 95 height 19
click at [378, 222] on div "8" at bounding box center [376, 221] width 15 height 13
type input "08/09/2025"
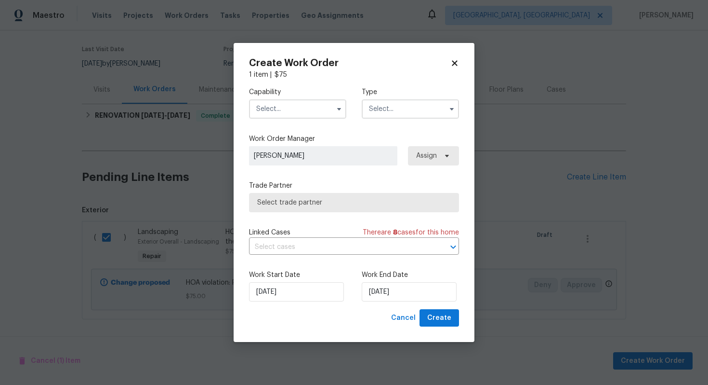
click at [281, 114] on input "text" at bounding box center [297, 108] width 97 height 19
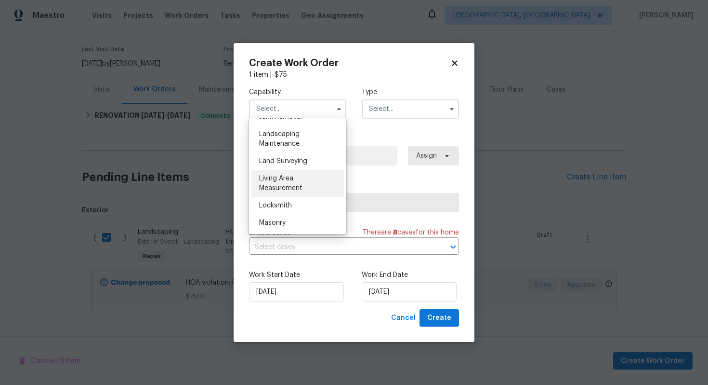
scroll to position [628, 0]
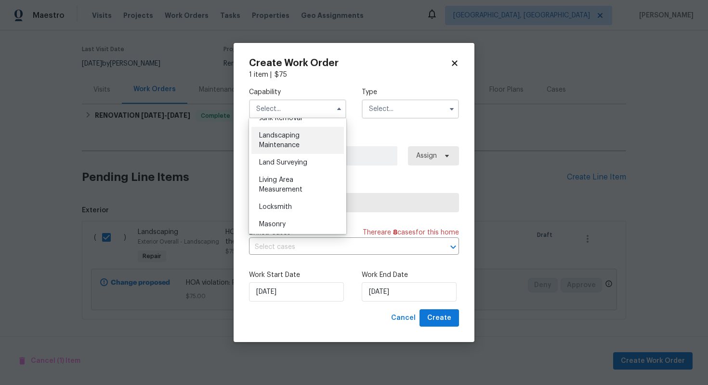
click at [301, 144] on div "Landscaping Maintenance" at bounding box center [298, 140] width 93 height 27
type input "Landscaping Maintenance"
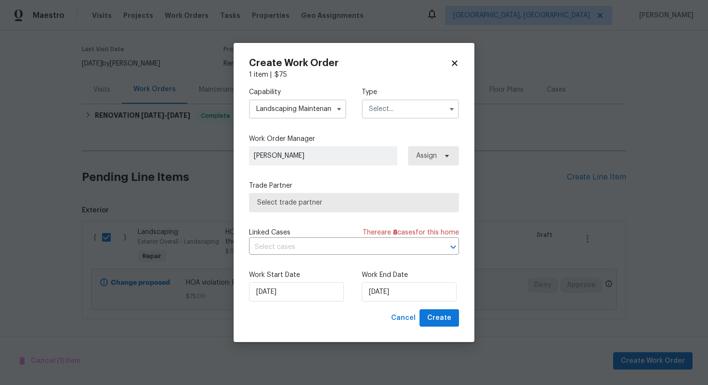
click at [396, 113] on input "text" at bounding box center [410, 108] width 97 height 19
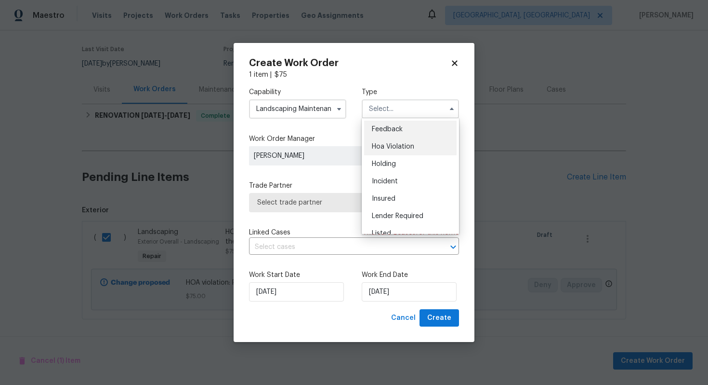
click at [386, 149] on span "Hoa Violation" at bounding box center [393, 146] width 42 height 7
type input "Hoa Violation"
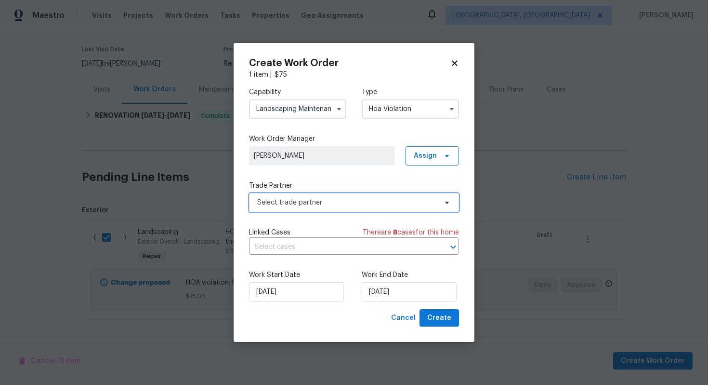
click at [296, 210] on span "Select trade partner" at bounding box center [354, 202] width 210 height 19
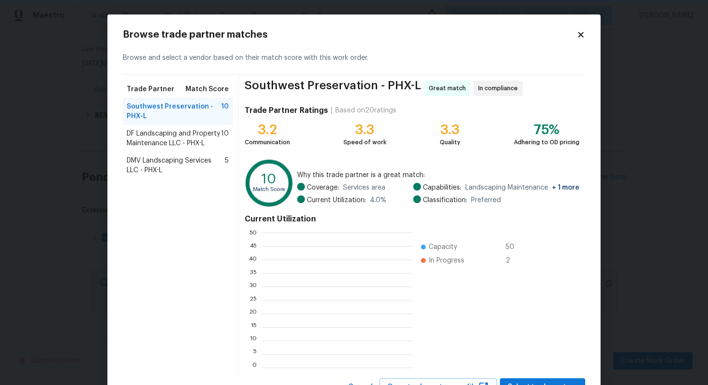
scroll to position [1, 0]
click at [209, 144] on span "DF Landscaping and Property Maintenance LLC - PHX-L" at bounding box center [174, 138] width 94 height 19
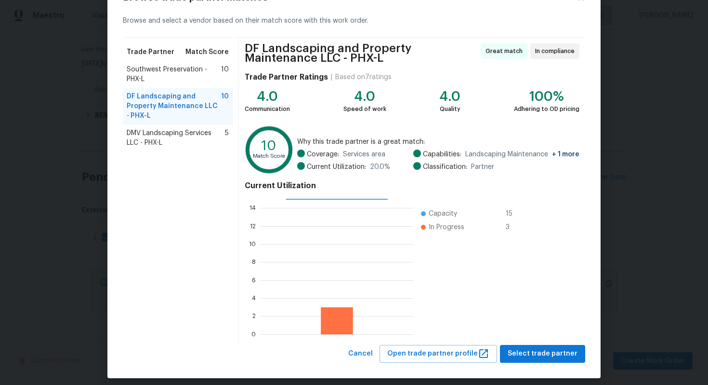
scroll to position [44, 0]
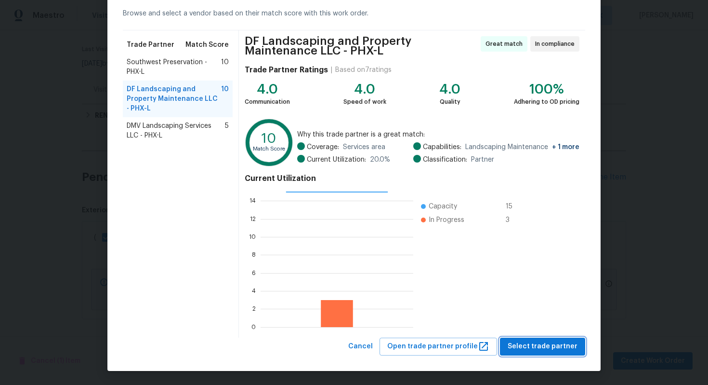
click at [542, 346] on span "Select trade partner" at bounding box center [543, 346] width 70 height 12
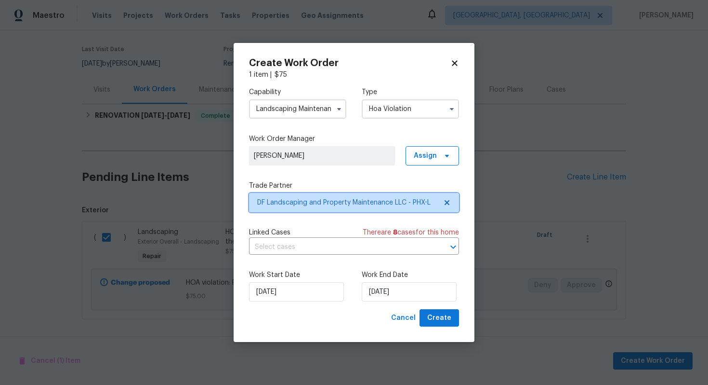
scroll to position [0, 0]
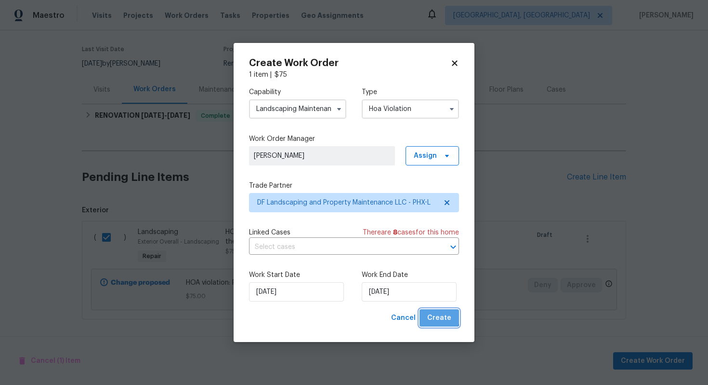
click at [438, 315] on span "Create" at bounding box center [439, 318] width 24 height 12
checkbox input "false"
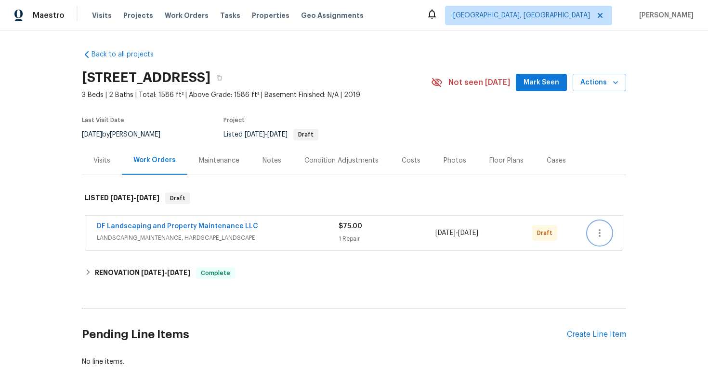
click at [605, 234] on icon "button" at bounding box center [600, 233] width 12 height 12
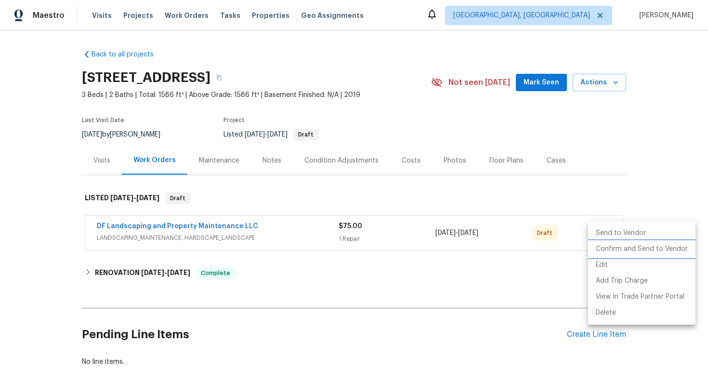
click at [591, 248] on li "Confirm and Send to Vendor" at bounding box center [641, 249] width 107 height 16
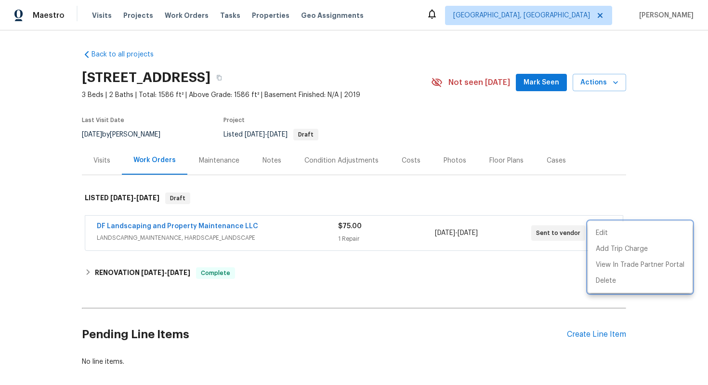
drag, startPoint x: 263, startPoint y: 225, endPoint x: 91, endPoint y: 224, distance: 172.0
click at [91, 224] on div at bounding box center [354, 192] width 708 height 385
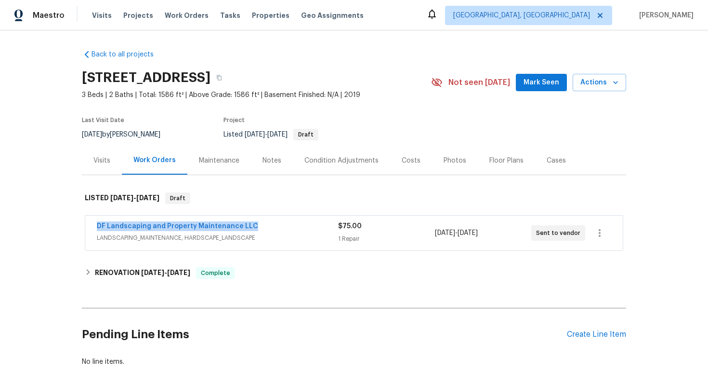
copy link "DF Landscaping and Property Maintenance LLC"
drag, startPoint x: 261, startPoint y: 225, endPoint x: 89, endPoint y: 222, distance: 172.5
click at [89, 222] on div "DF Landscaping and Property Maintenance LLC LANDSCAPING_MAINTENANCE, HARDSCAPE_…" at bounding box center [354, 232] width 538 height 35
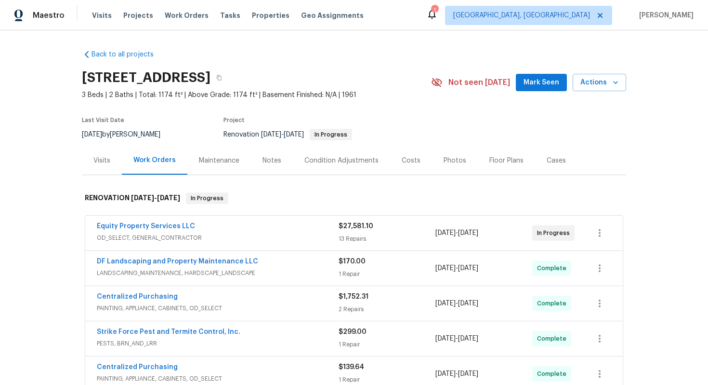
scroll to position [157, 0]
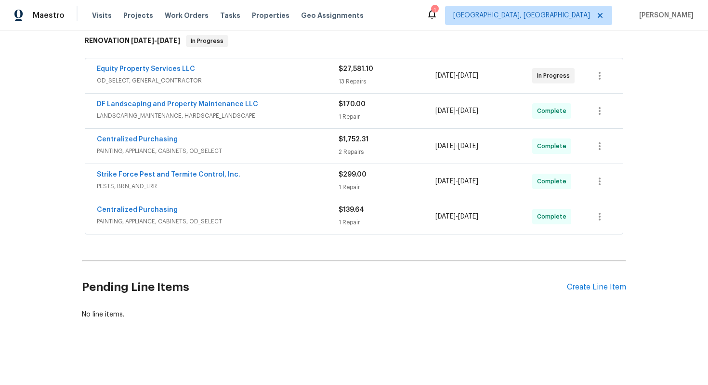
click at [263, 215] on div "Centralized Purchasing" at bounding box center [218, 211] width 242 height 12
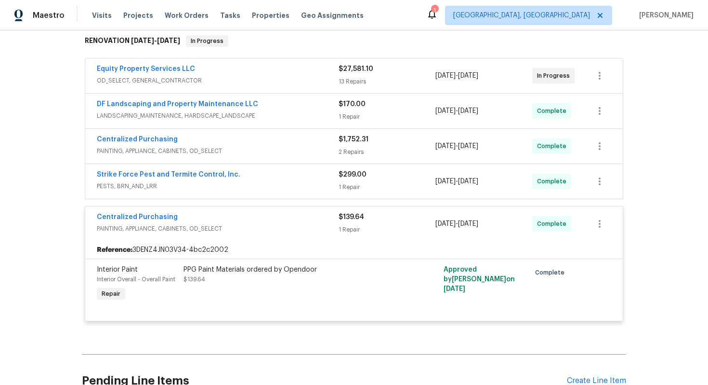
click at [251, 177] on div "Strike Force Pest and Termite Control, Inc." at bounding box center [218, 176] width 242 height 12
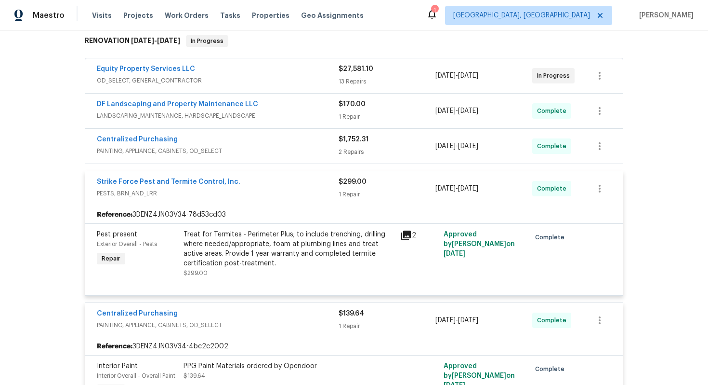
click at [193, 134] on div "Centralized Purchasing" at bounding box center [218, 140] width 242 height 12
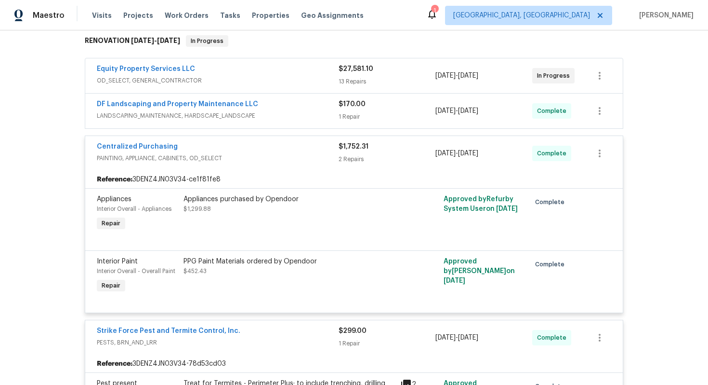
click at [258, 105] on div "DF Landscaping and Property Maintenance LLC" at bounding box center [218, 105] width 242 height 12
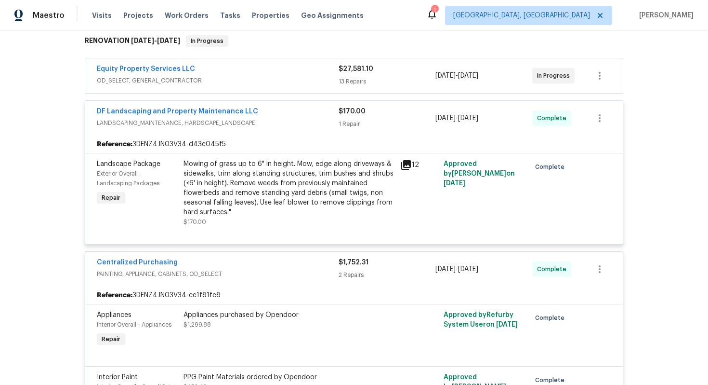
click at [209, 72] on div "Equity Property Services LLC" at bounding box center [218, 70] width 242 height 12
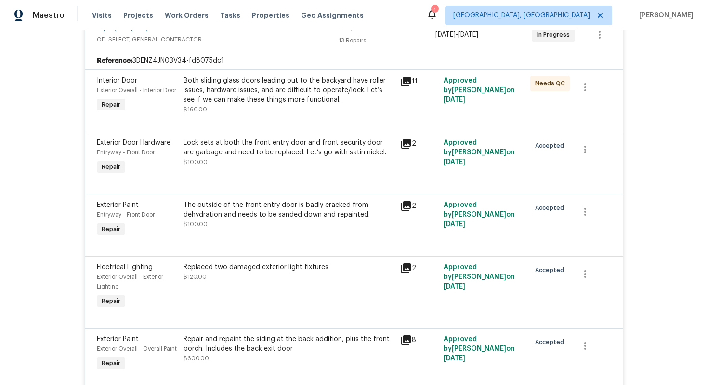
scroll to position [0, 0]
